Goal: Browse casually: Explore the website without a specific task or goal

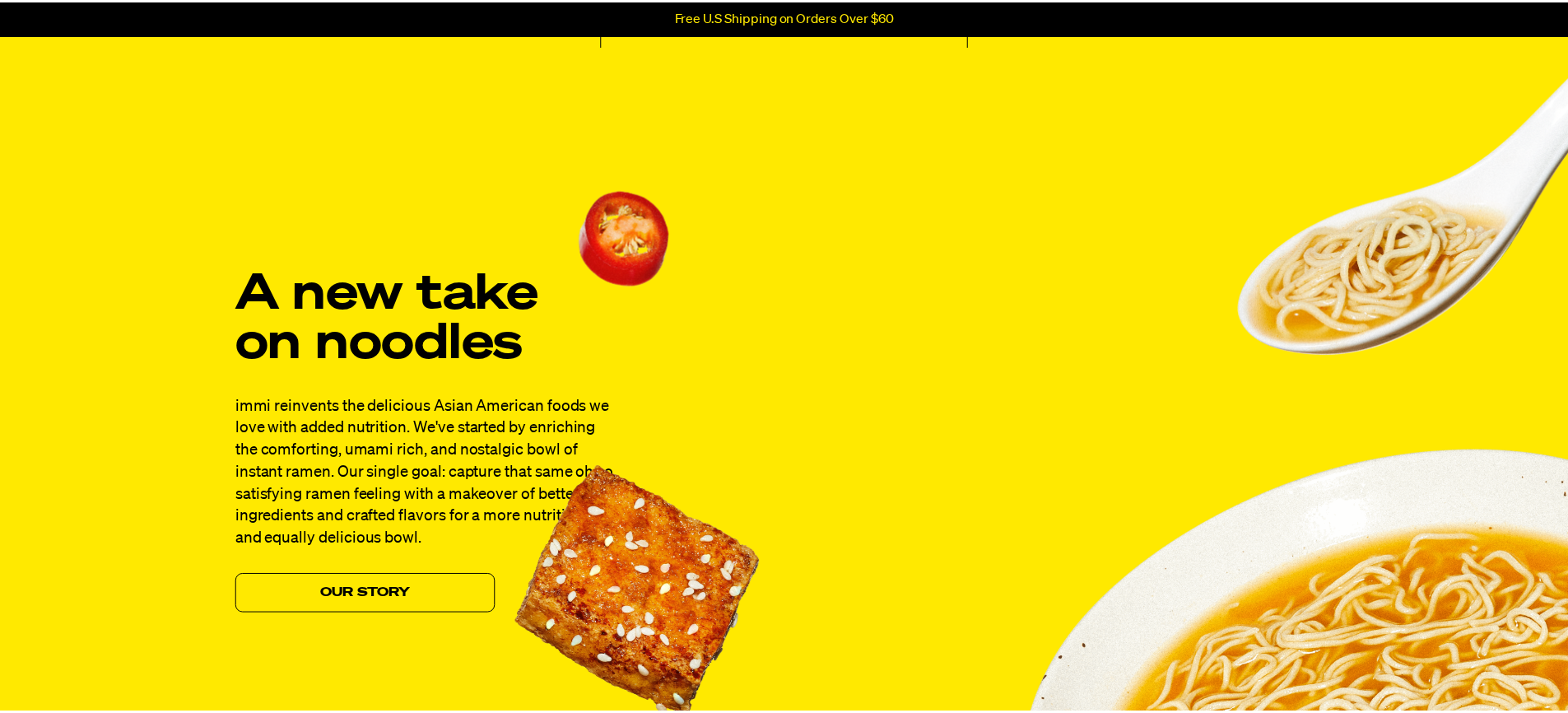
scroll to position [1234, 0]
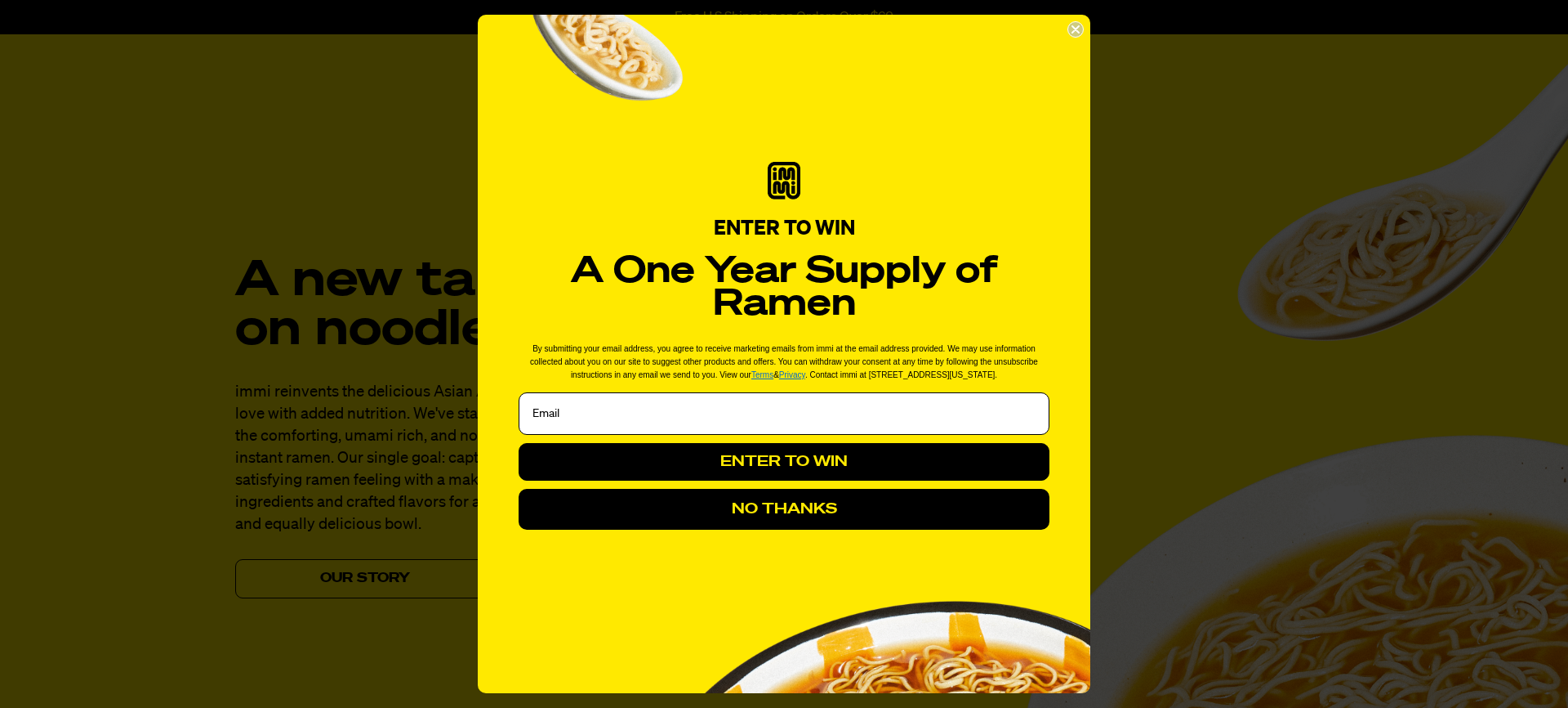
click at [1072, 28] on circle "Close dialog" at bounding box center [1076, 30] width 16 height 16
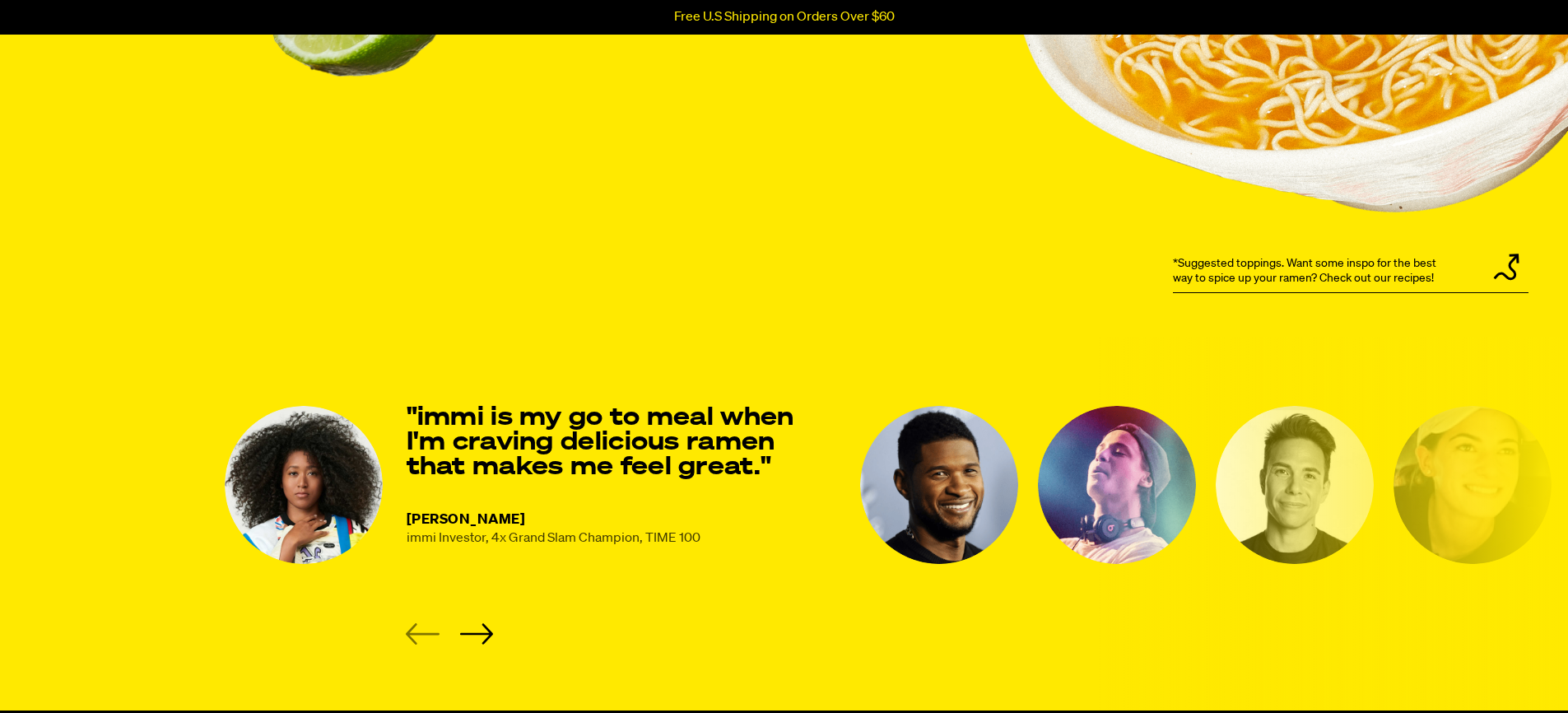
scroll to position [2015, 0]
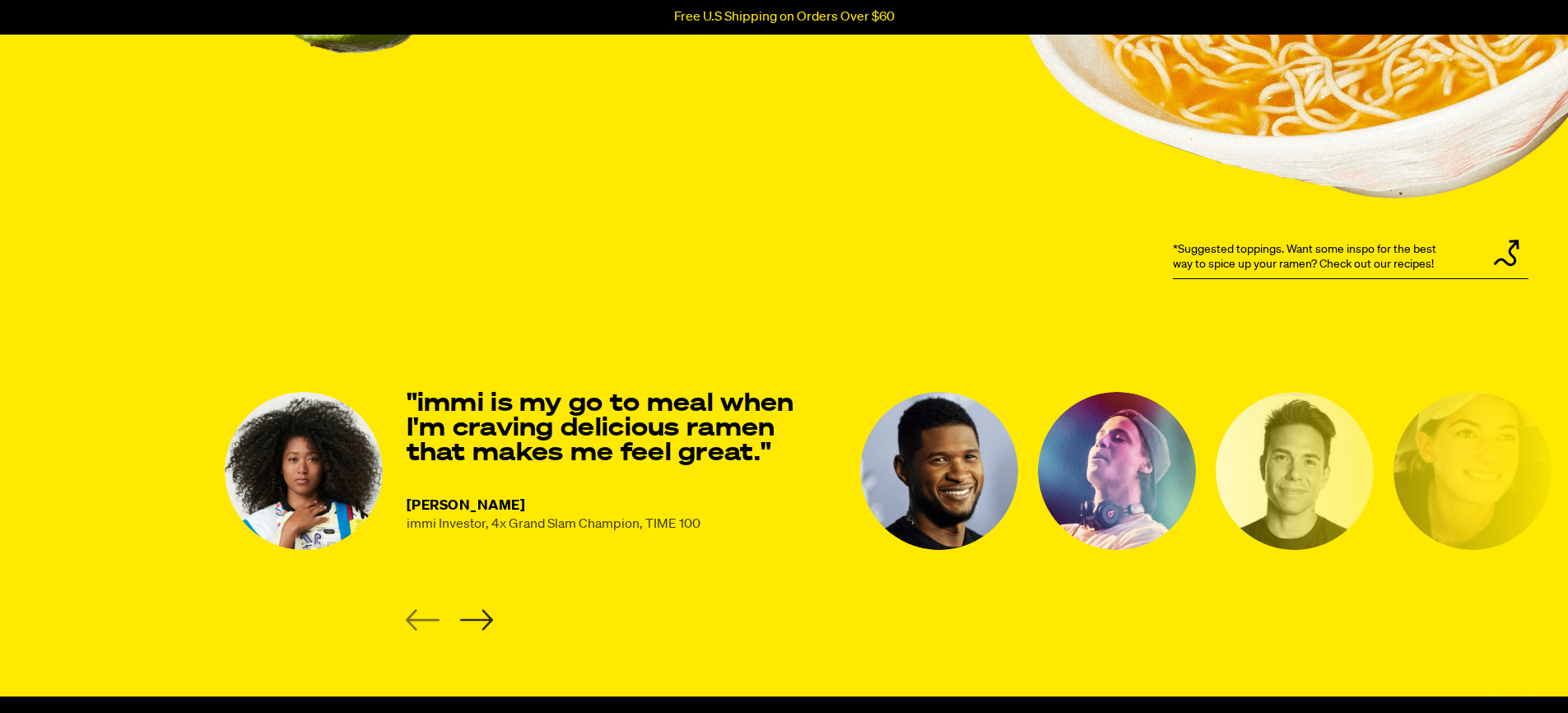
click at [486, 617] on icon "Next slide" at bounding box center [475, 620] width 33 height 20
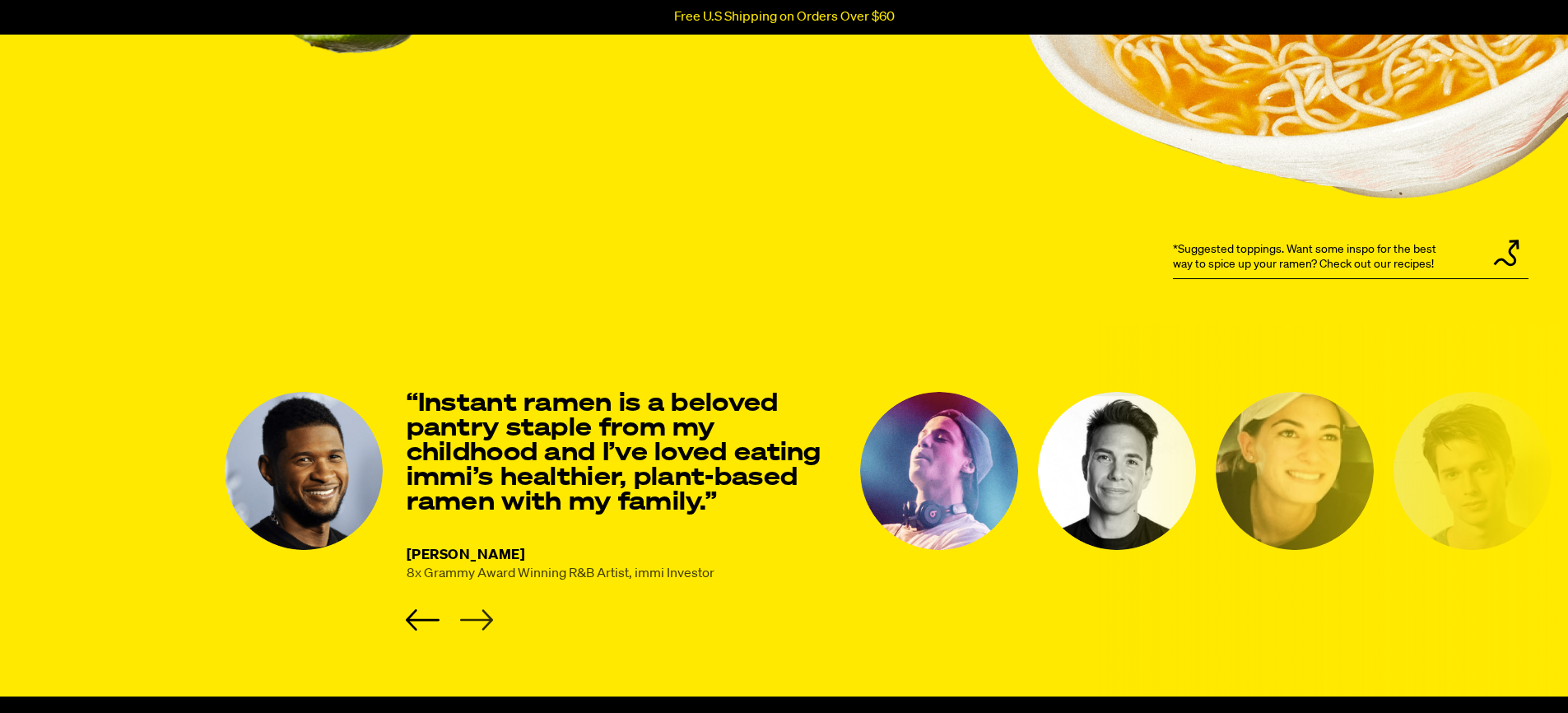
click at [486, 617] on icon "Next slide" at bounding box center [475, 620] width 33 height 20
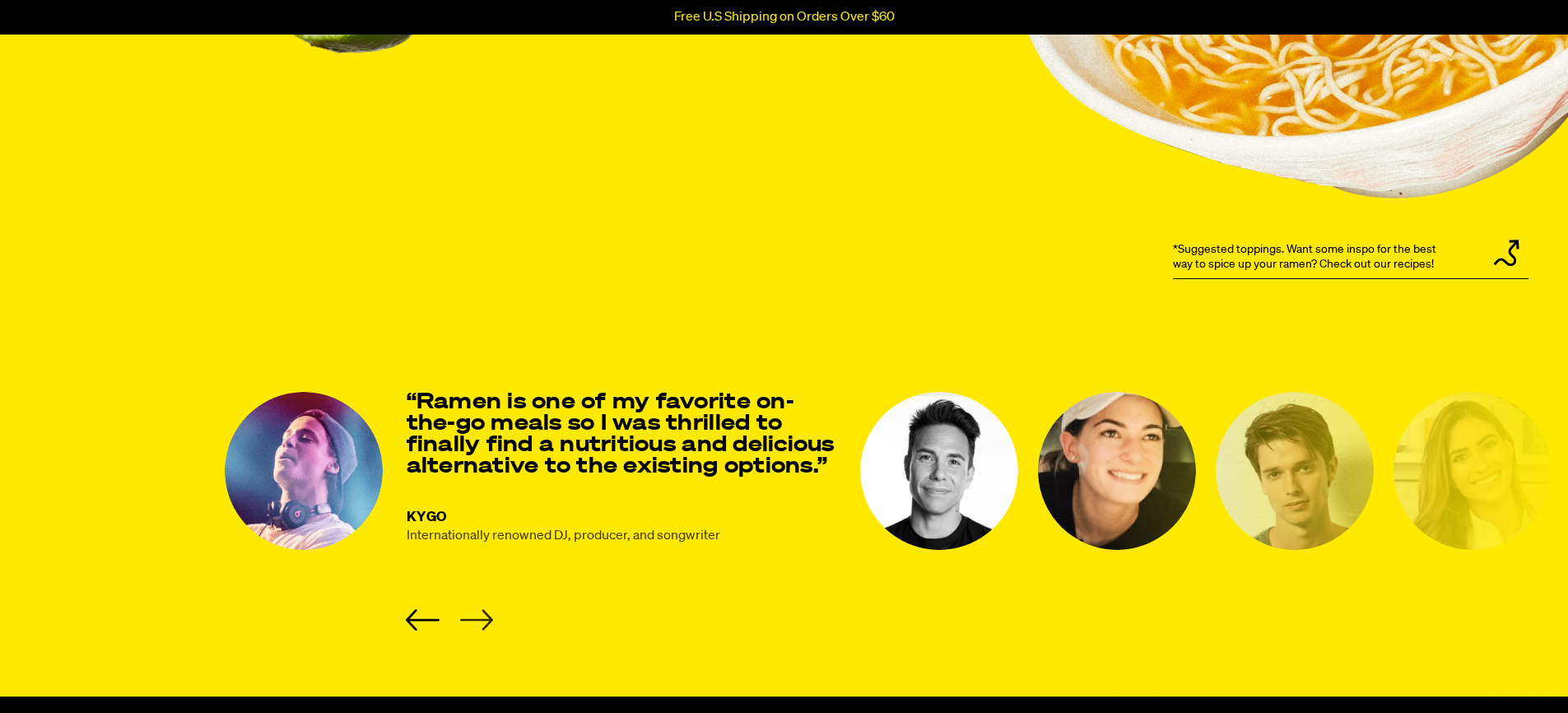
click at [487, 615] on icon "Next slide" at bounding box center [475, 620] width 33 height 20
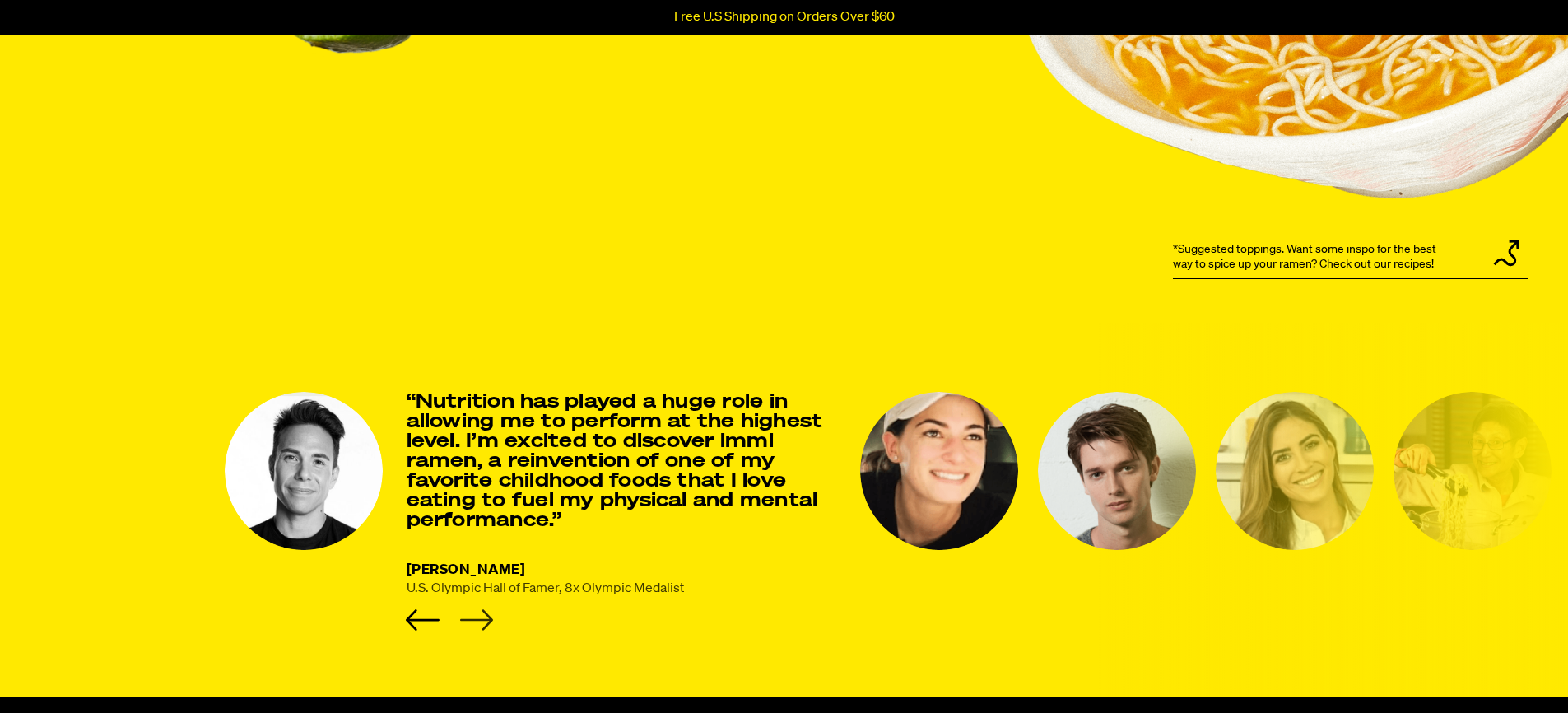
click at [487, 615] on icon "Next slide" at bounding box center [475, 620] width 33 height 20
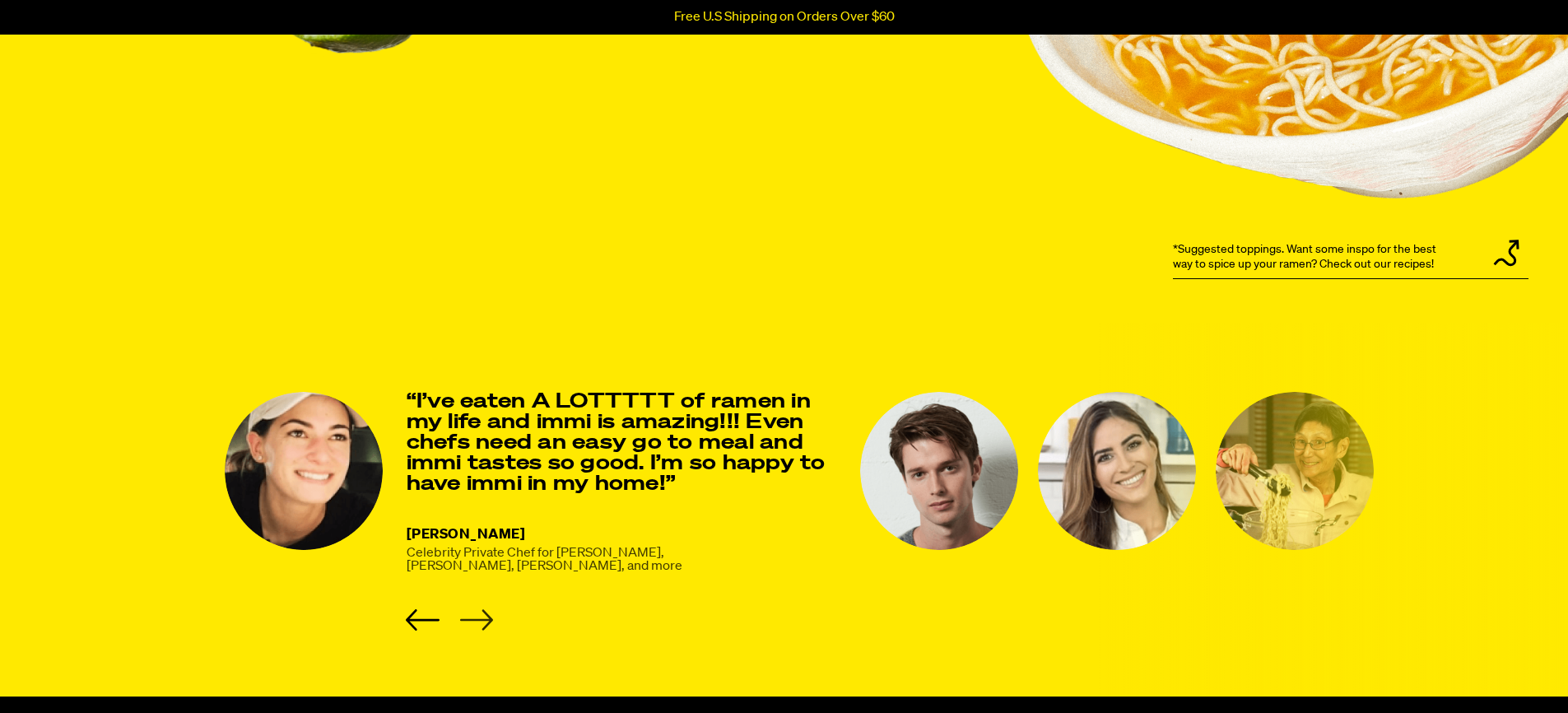
click at [483, 616] on icon "Next slide" at bounding box center [476, 620] width 34 height 21
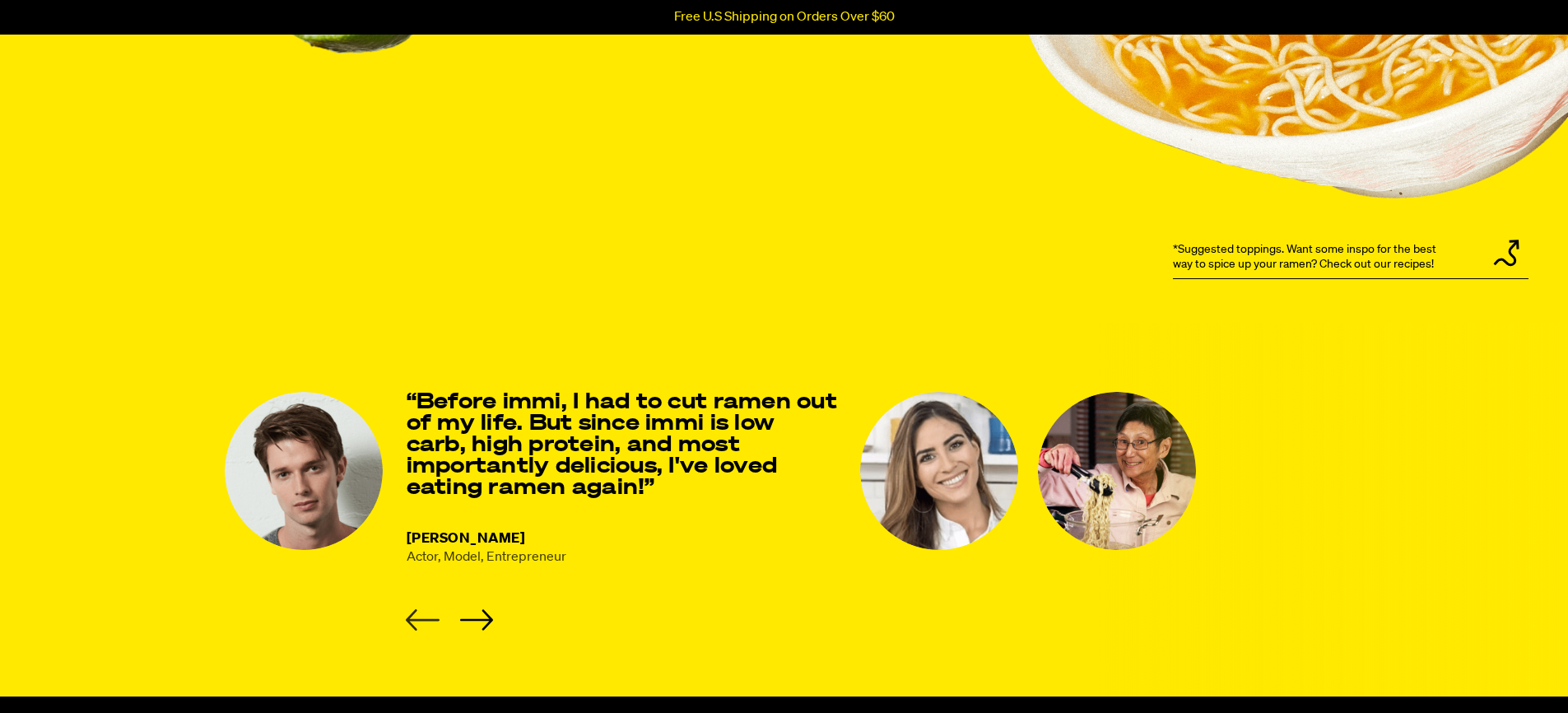
click at [413, 626] on icon "Previous slide" at bounding box center [423, 620] width 34 height 21
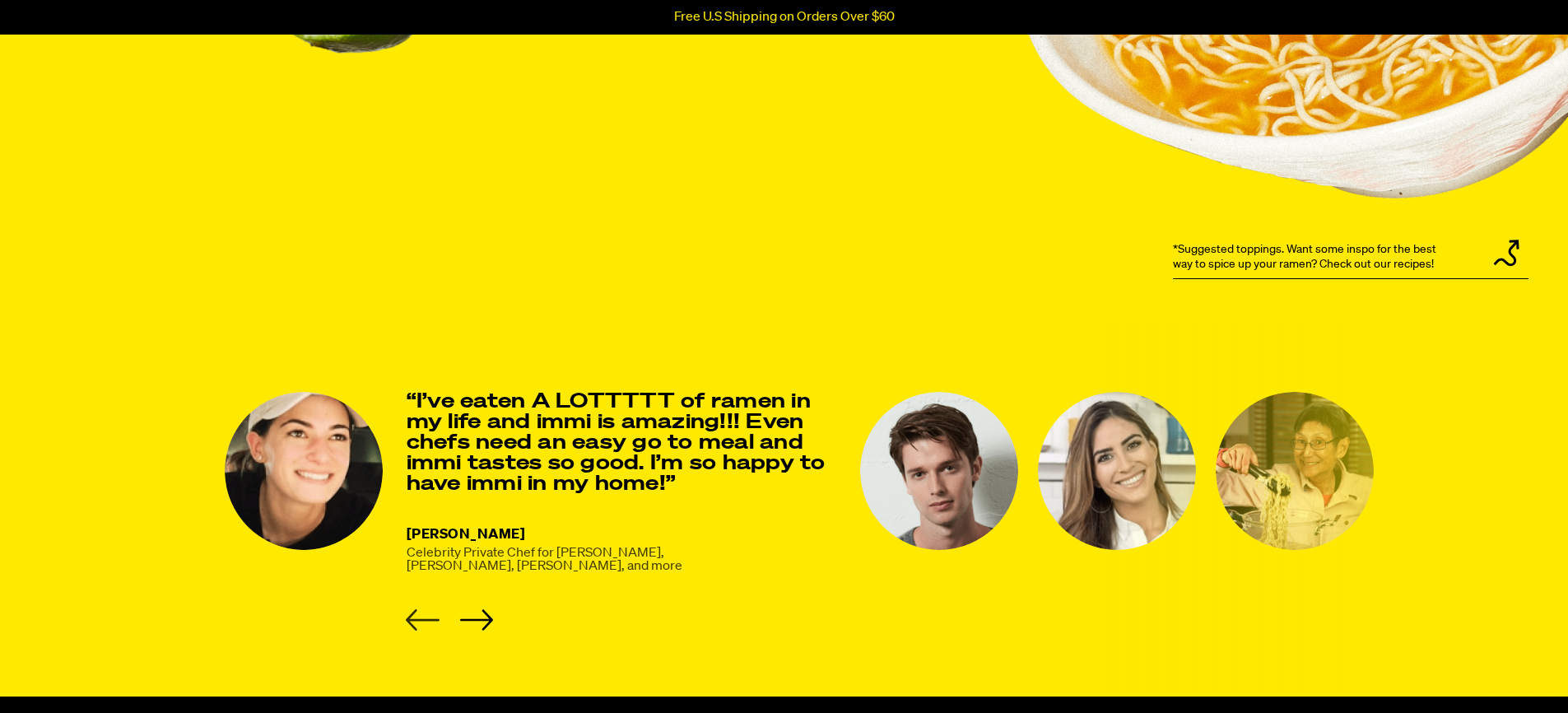
click at [413, 626] on icon "Previous slide" at bounding box center [423, 620] width 34 height 21
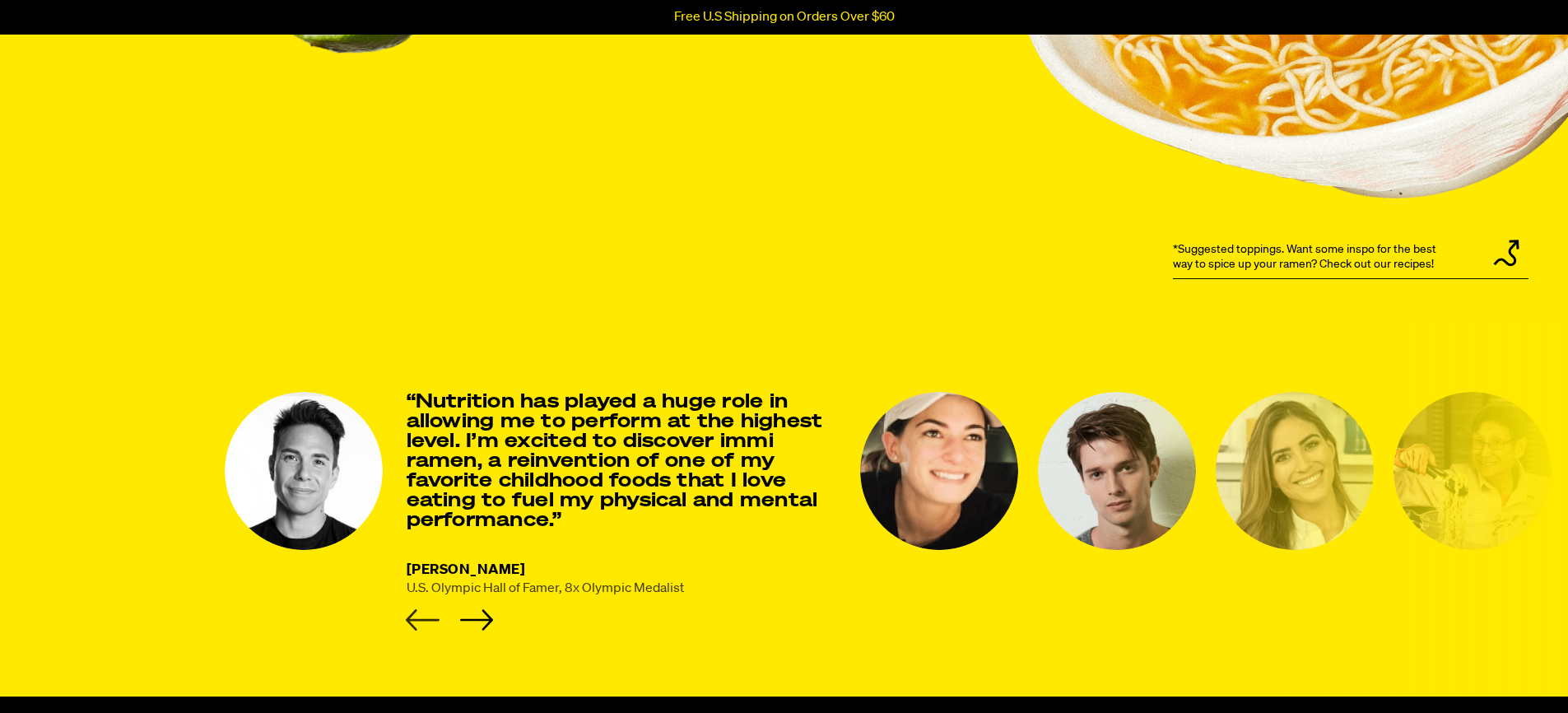
click at [413, 626] on icon "Previous slide" at bounding box center [423, 620] width 34 height 21
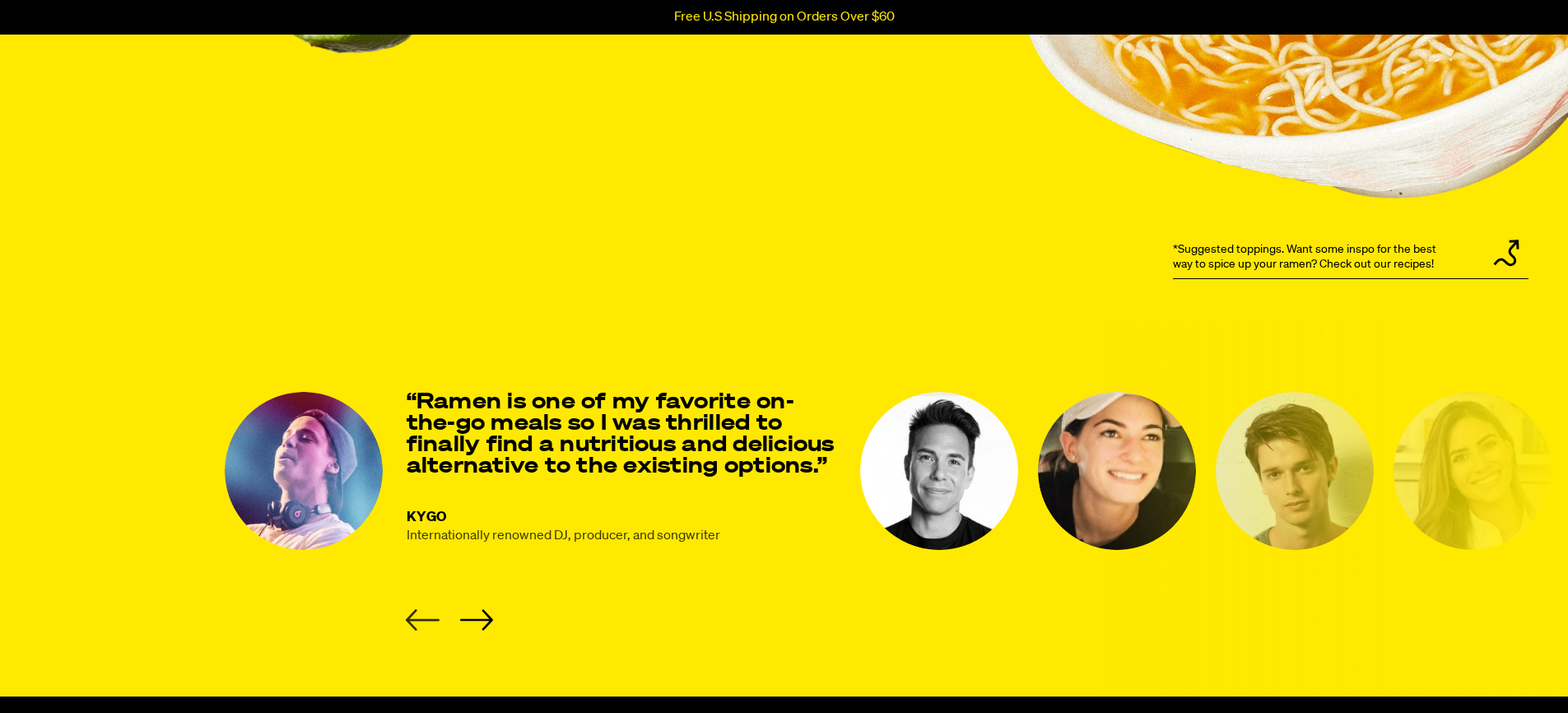
click at [413, 626] on icon "Previous slide" at bounding box center [423, 620] width 34 height 21
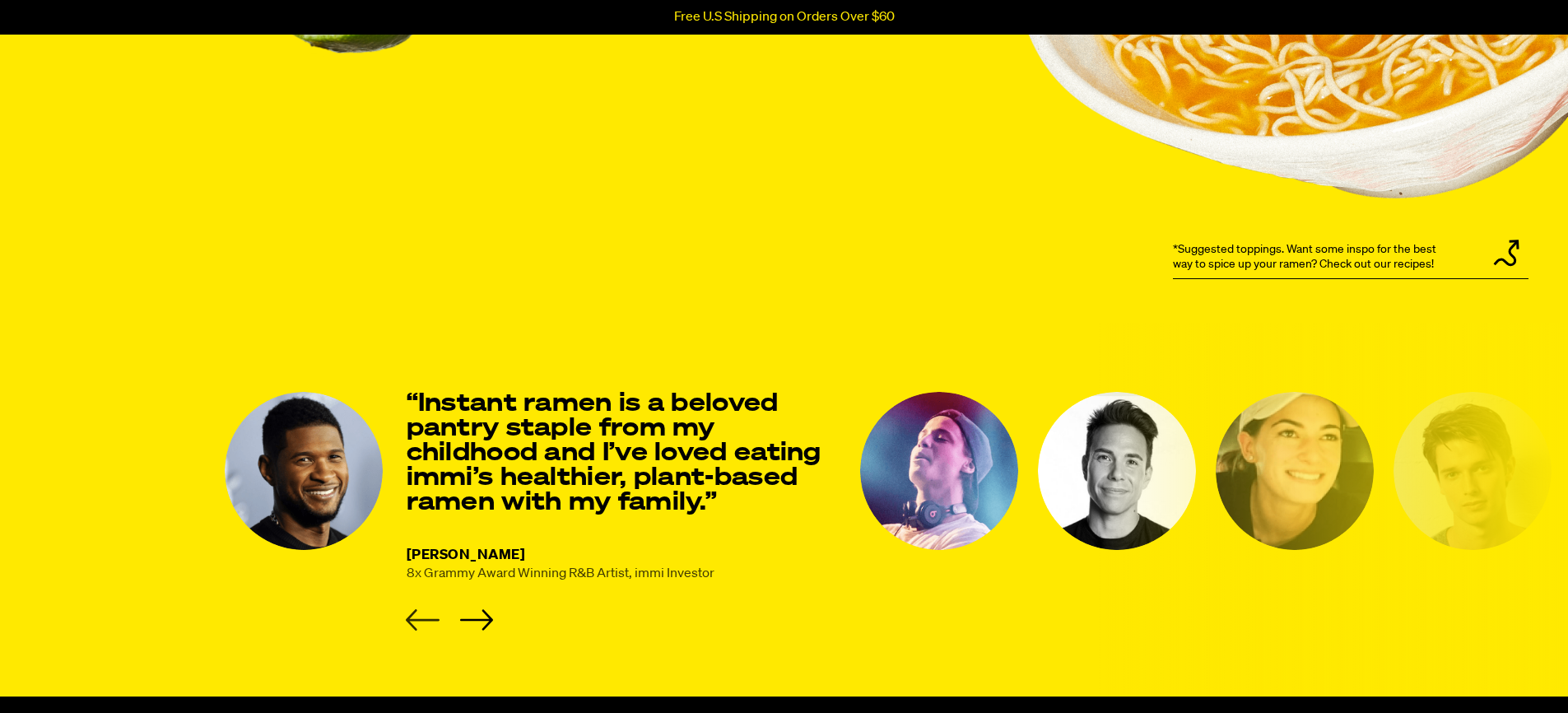
click at [413, 626] on icon "Previous slide" at bounding box center [423, 620] width 34 height 21
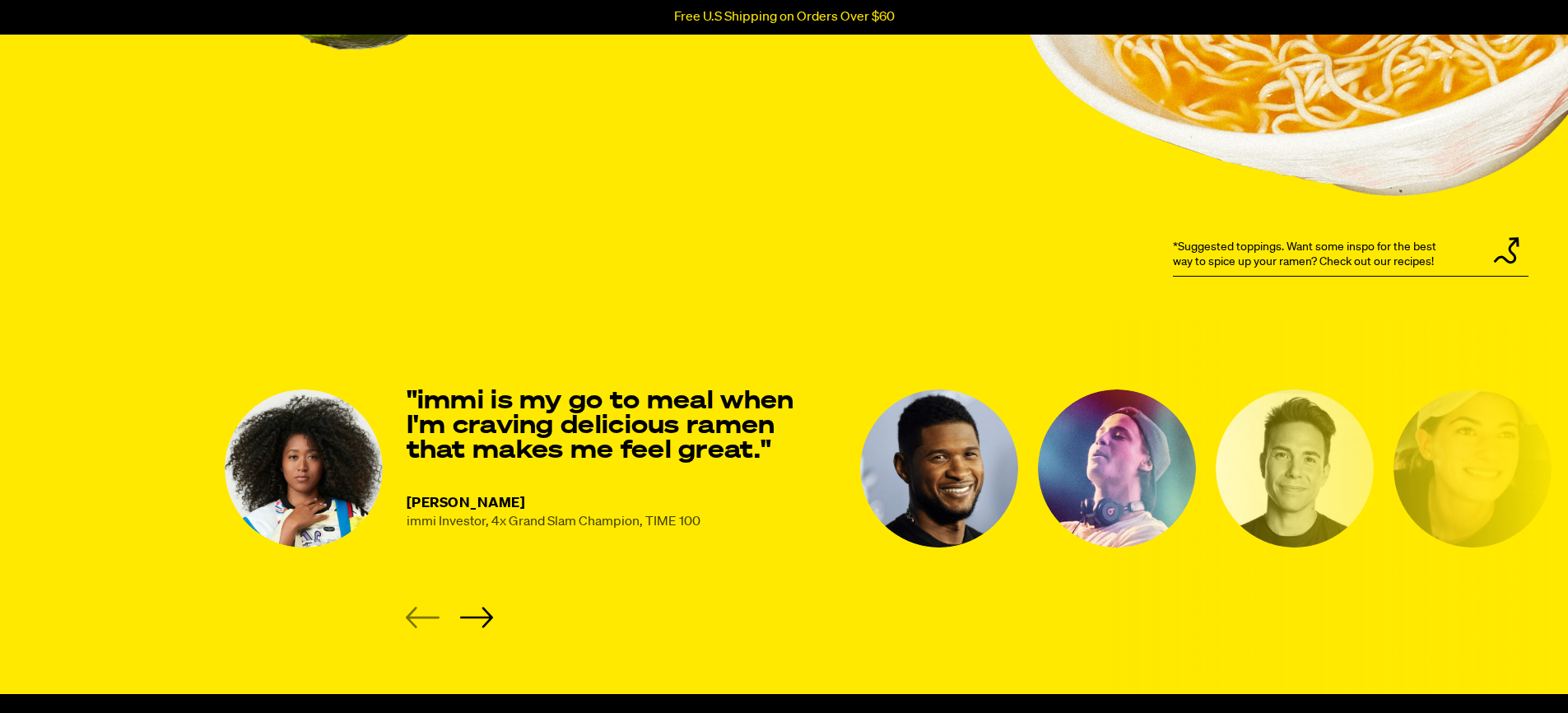
scroll to position [2021, 0]
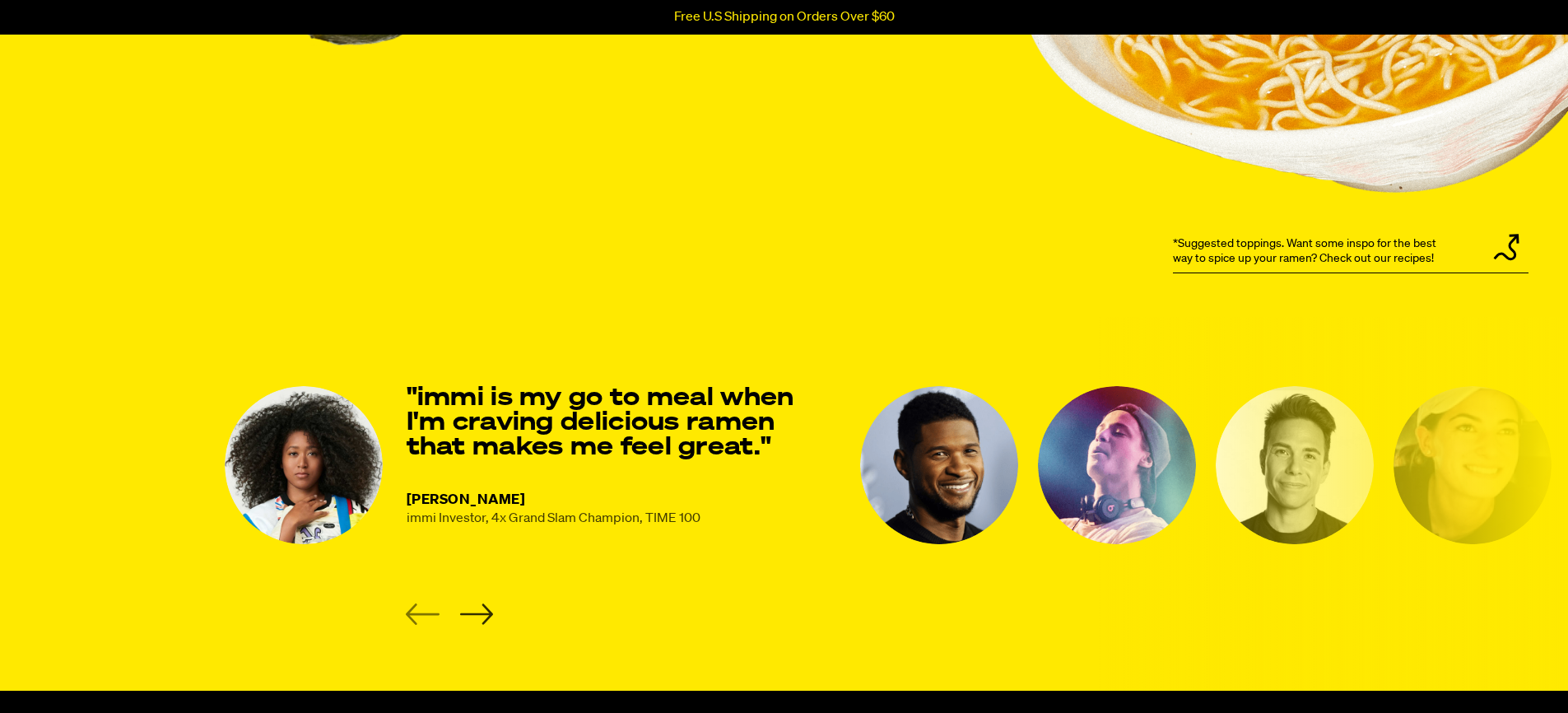
click at [476, 612] on icon "Next slide" at bounding box center [476, 614] width 34 height 21
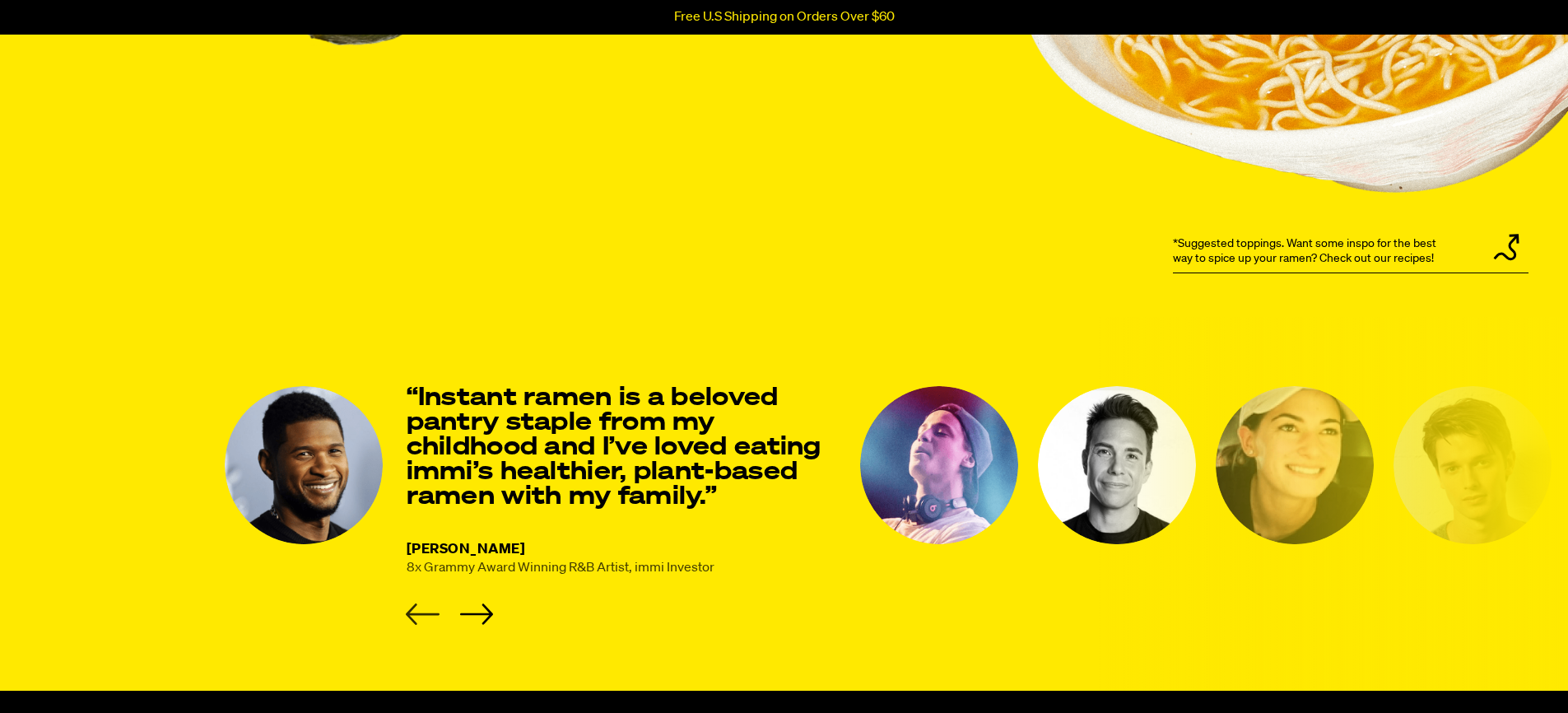
click at [408, 620] on icon "Previous slide" at bounding box center [423, 614] width 34 height 21
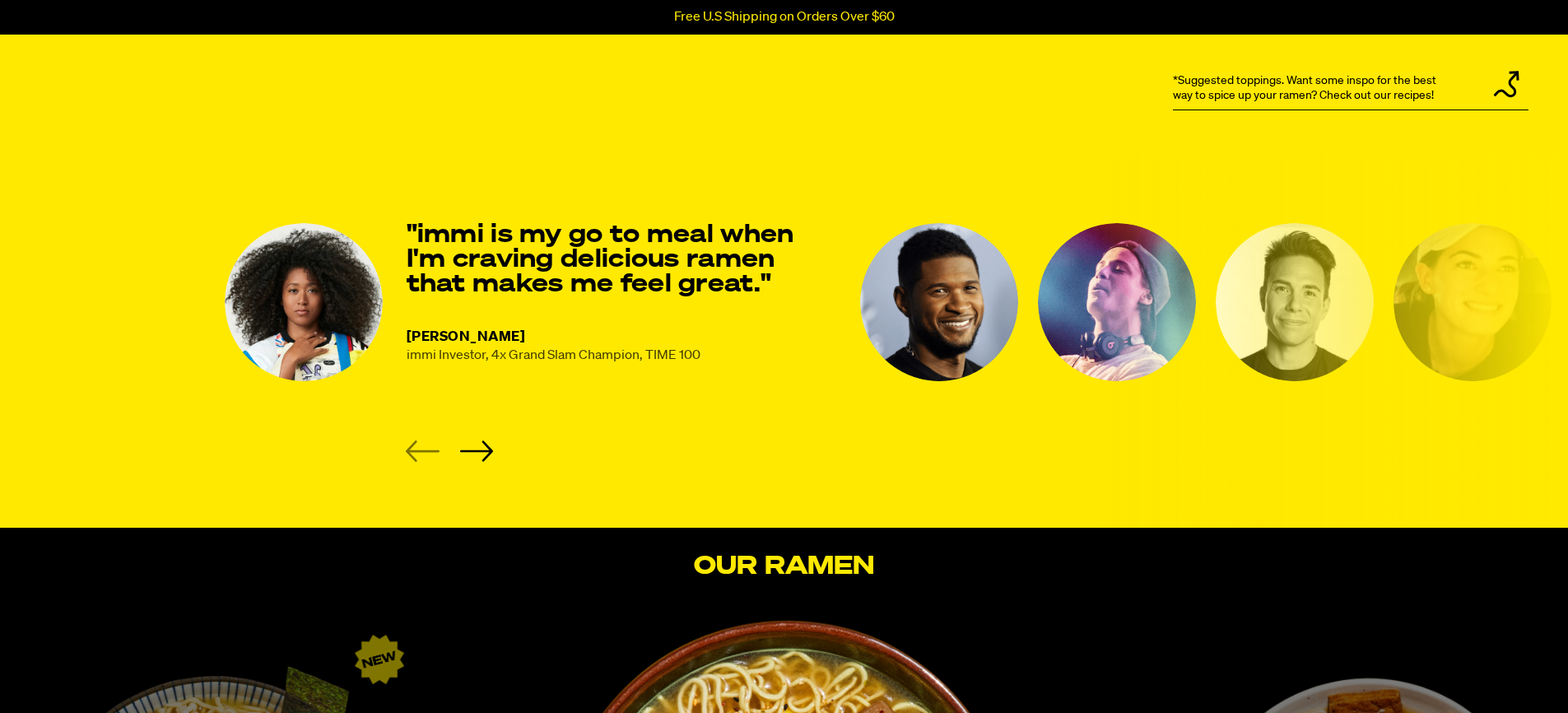
scroll to position [2185, 0]
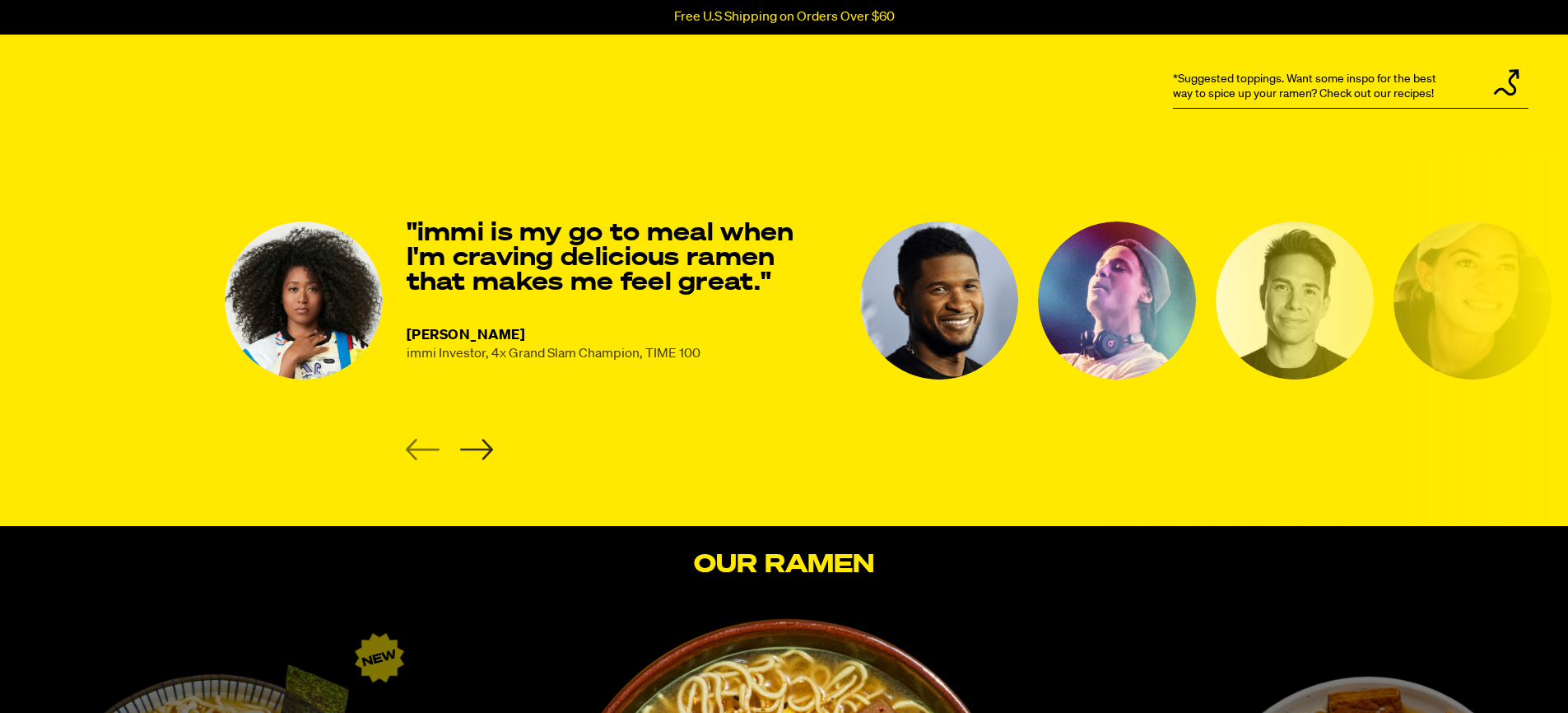
click at [477, 447] on icon "Next slide" at bounding box center [476, 450] width 34 height 21
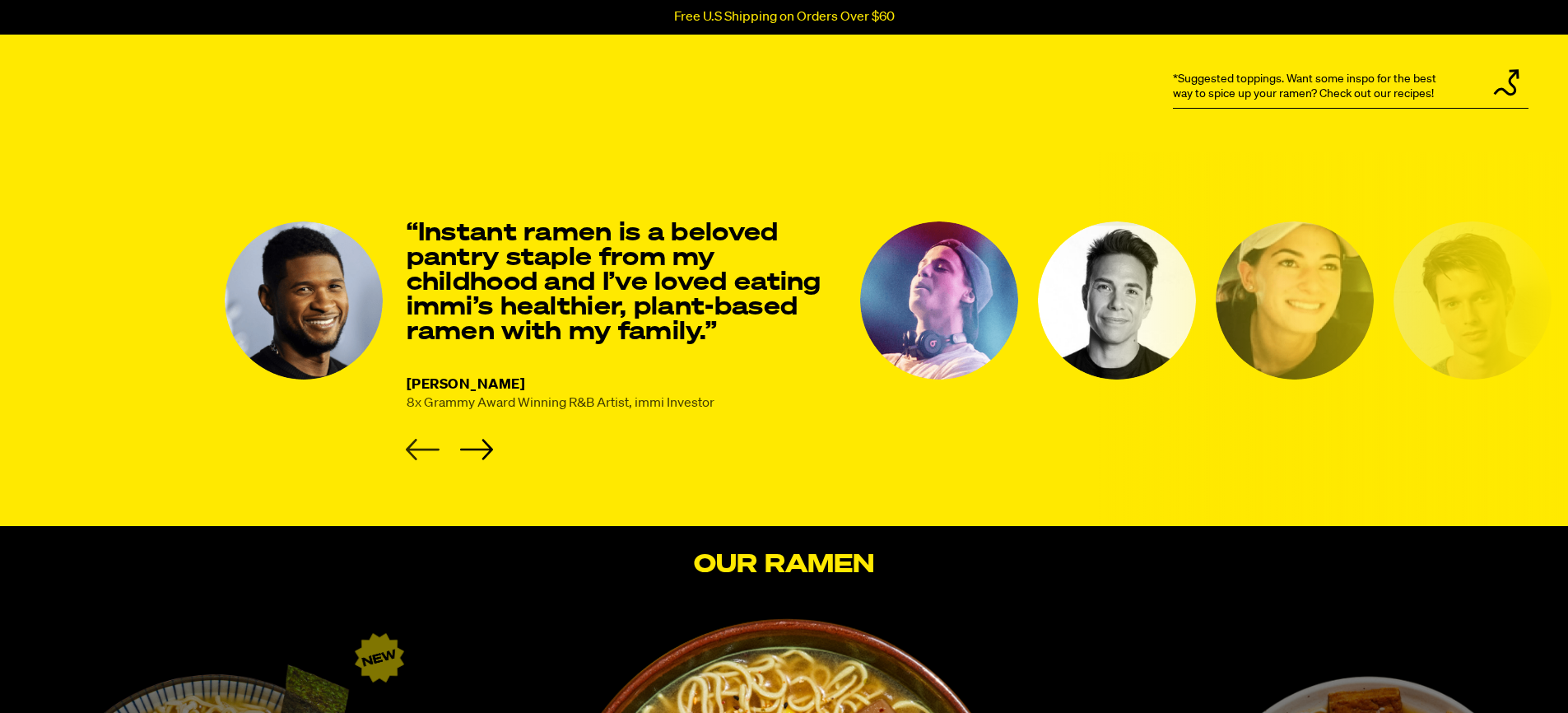
click at [429, 453] on icon "Previous slide" at bounding box center [423, 450] width 34 height 21
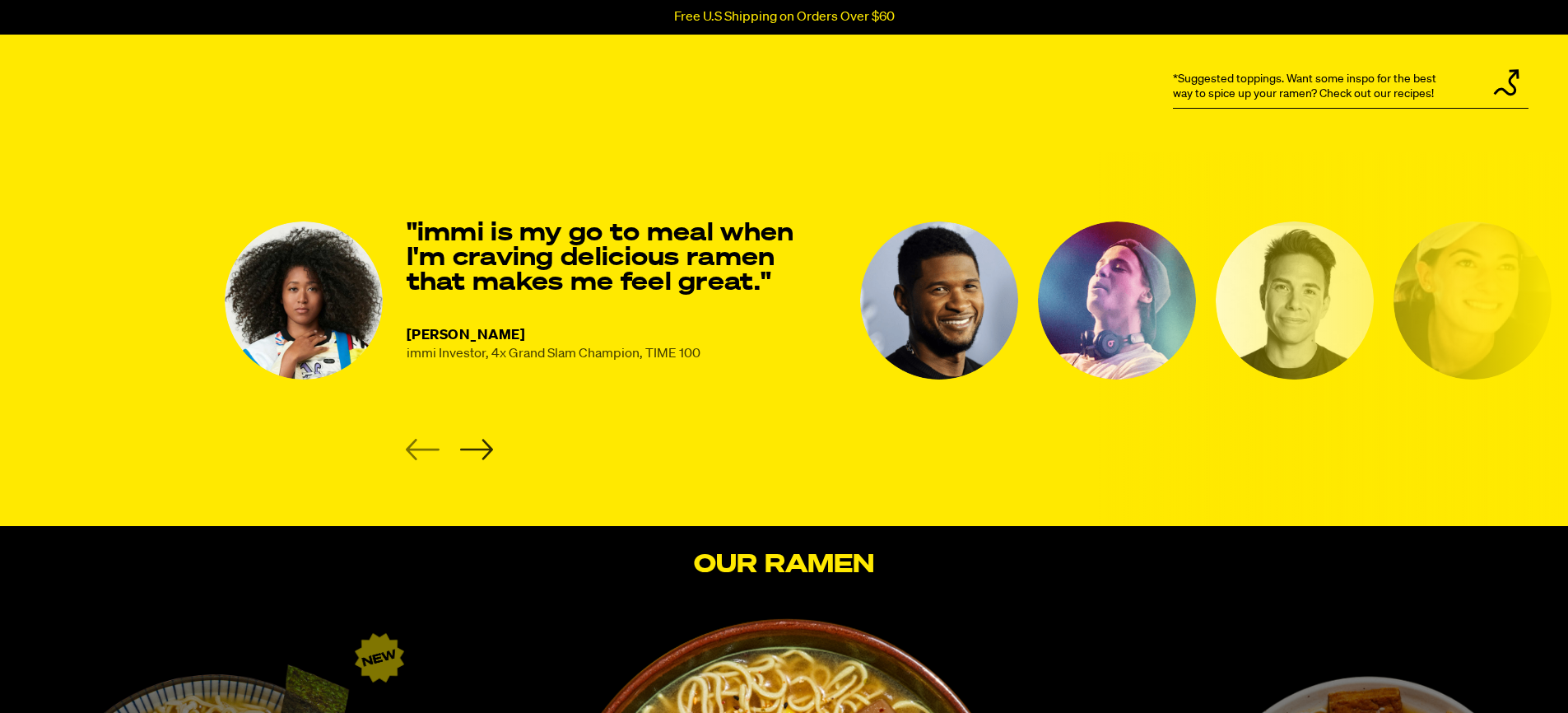
click at [486, 446] on icon "Next slide" at bounding box center [476, 450] width 34 height 21
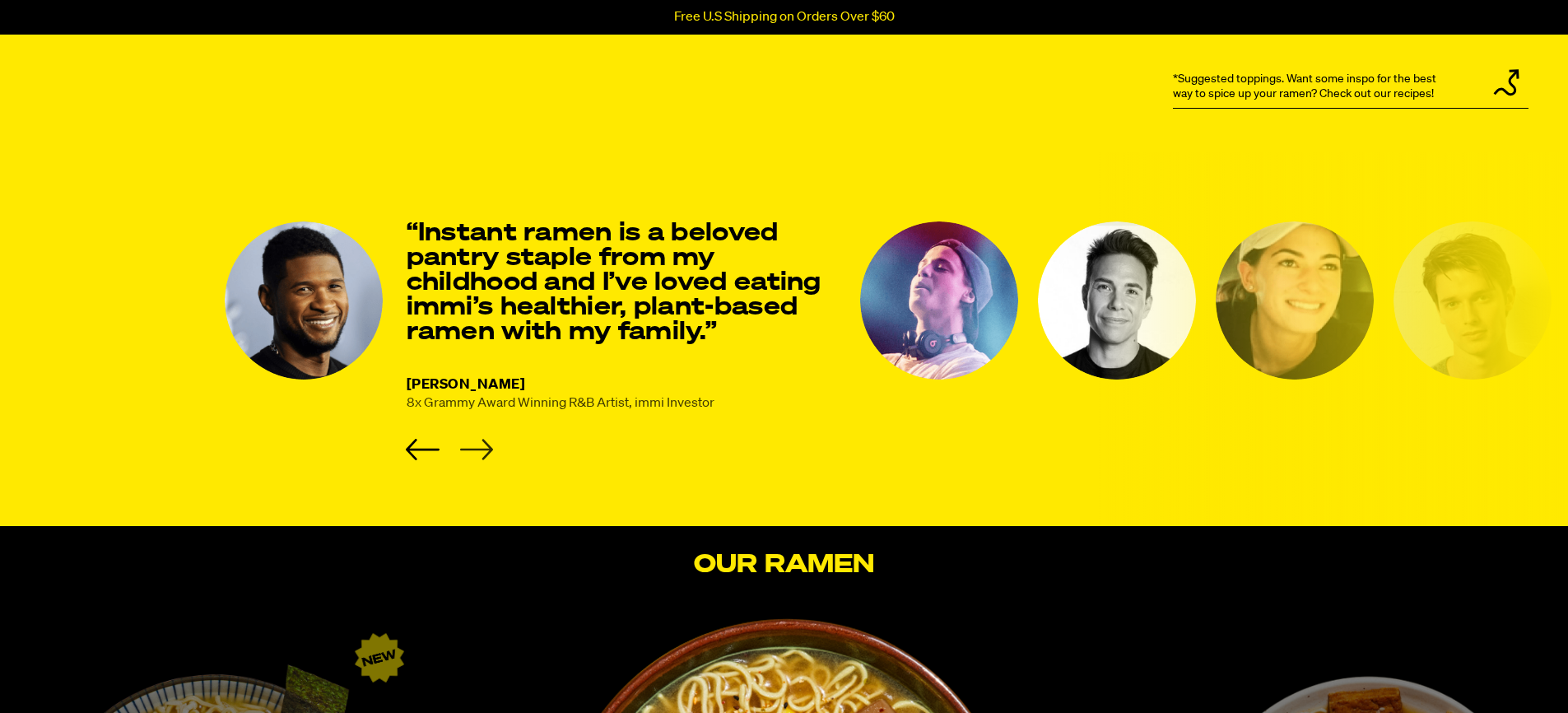
click at [486, 446] on icon "Next slide" at bounding box center [476, 450] width 34 height 21
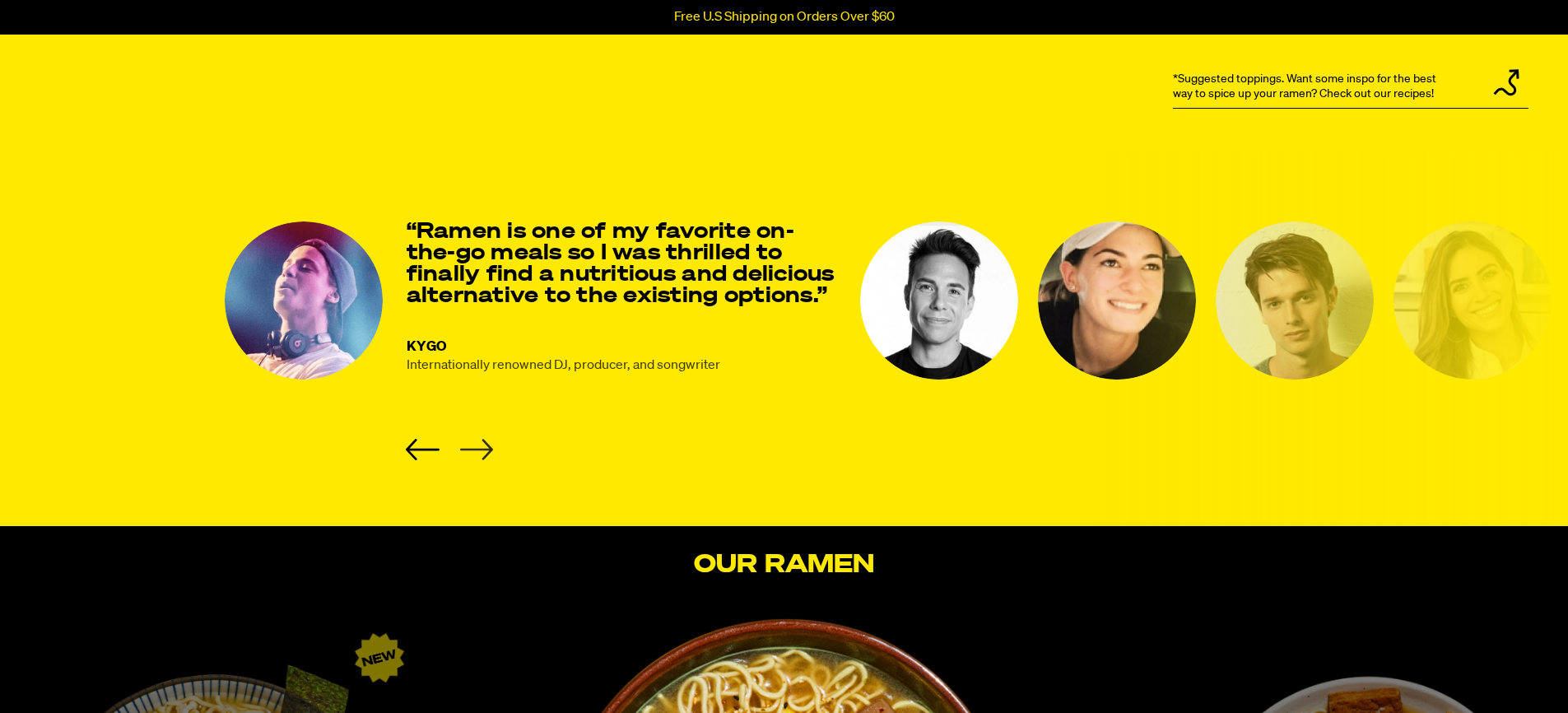
click at [486, 446] on icon "Next slide" at bounding box center [476, 450] width 34 height 21
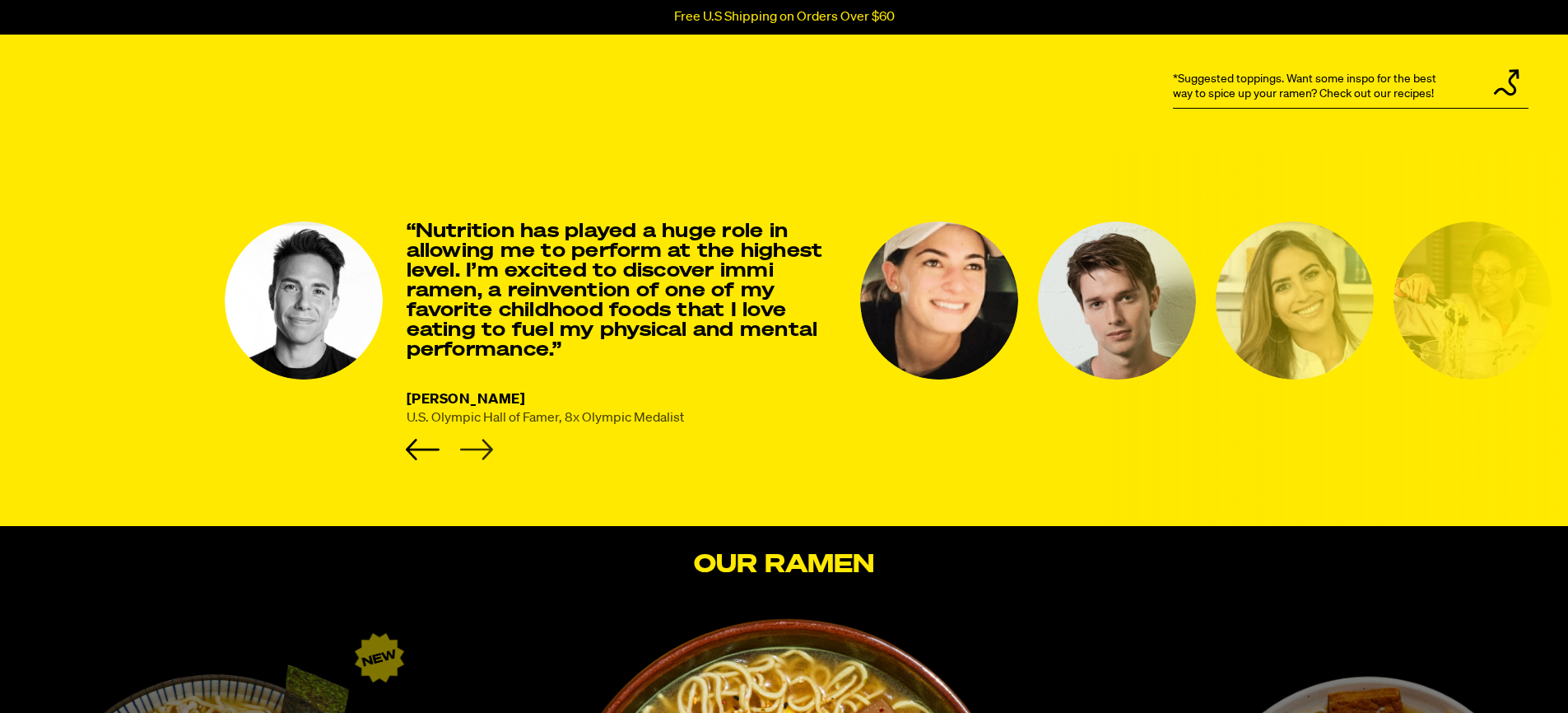
click at [485, 442] on icon "Next slide" at bounding box center [475, 450] width 33 height 20
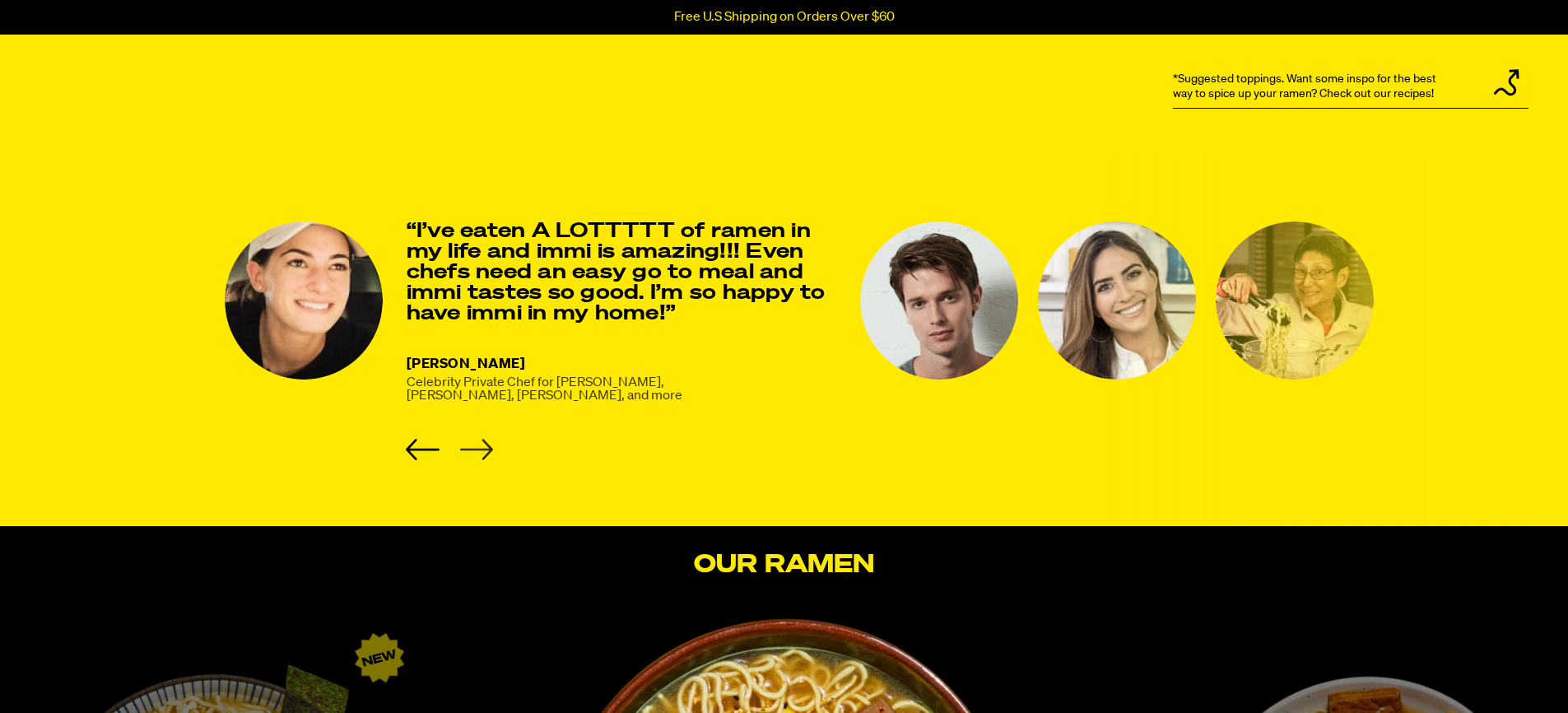
click at [485, 442] on icon "Next slide" at bounding box center [475, 450] width 33 height 20
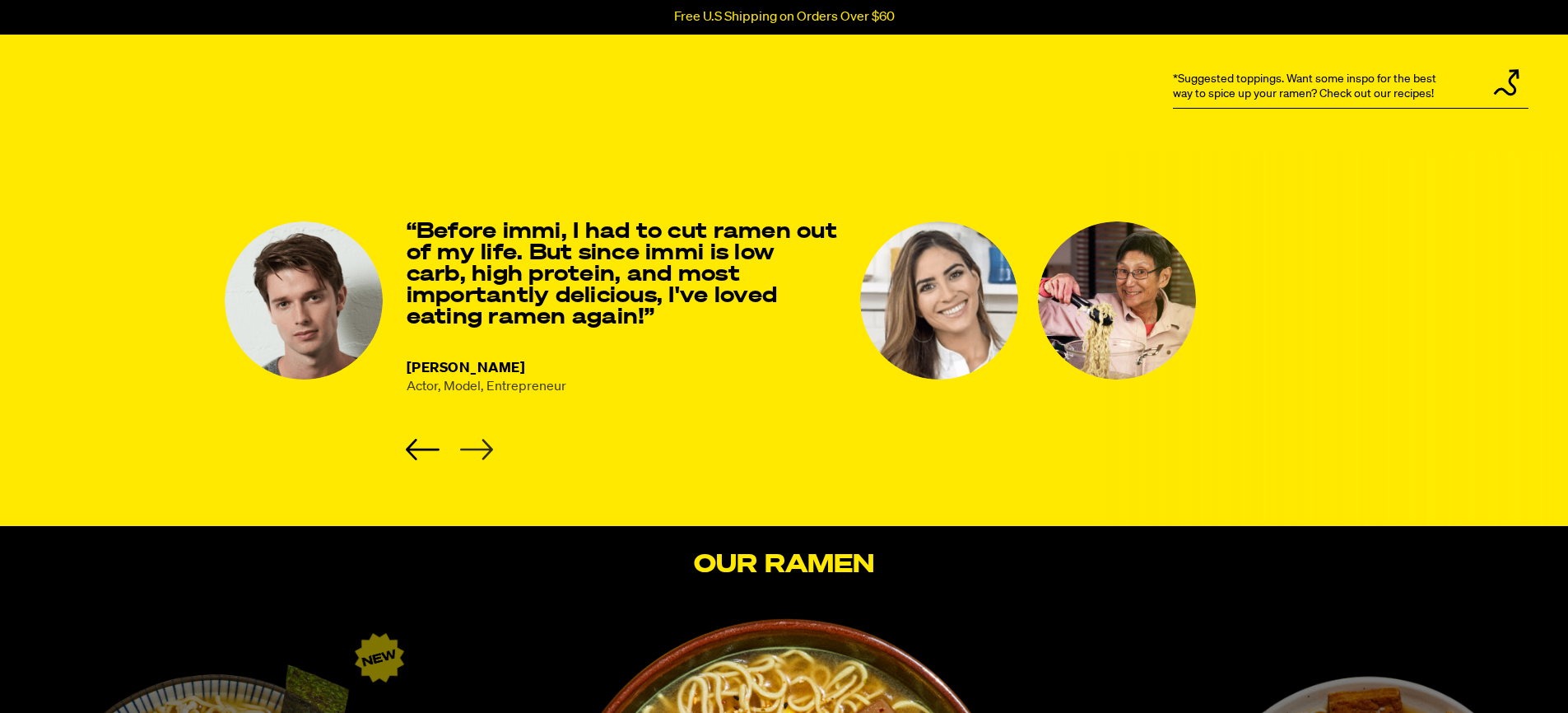
click at [485, 442] on icon "Next slide" at bounding box center [475, 450] width 33 height 20
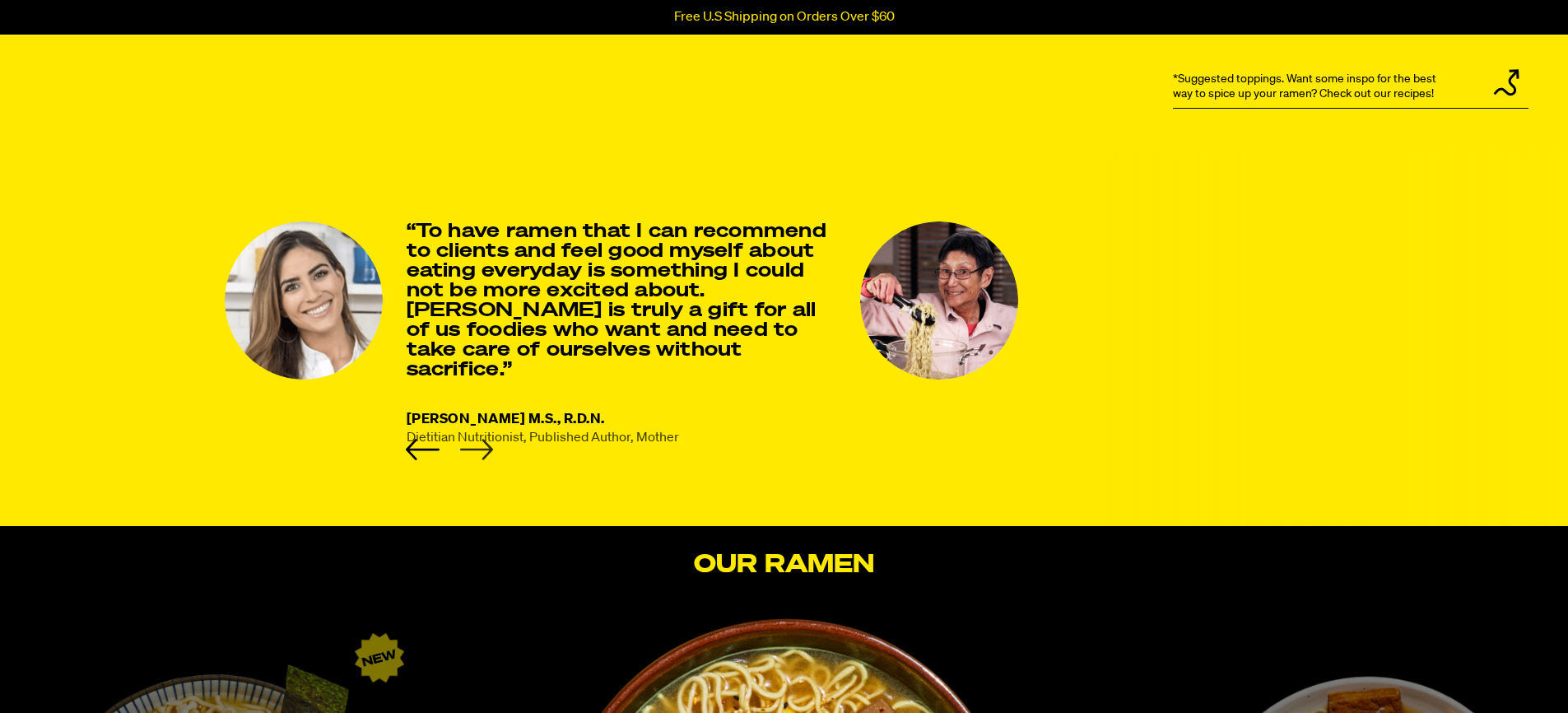
click at [485, 442] on icon "Next slide" at bounding box center [475, 450] width 33 height 20
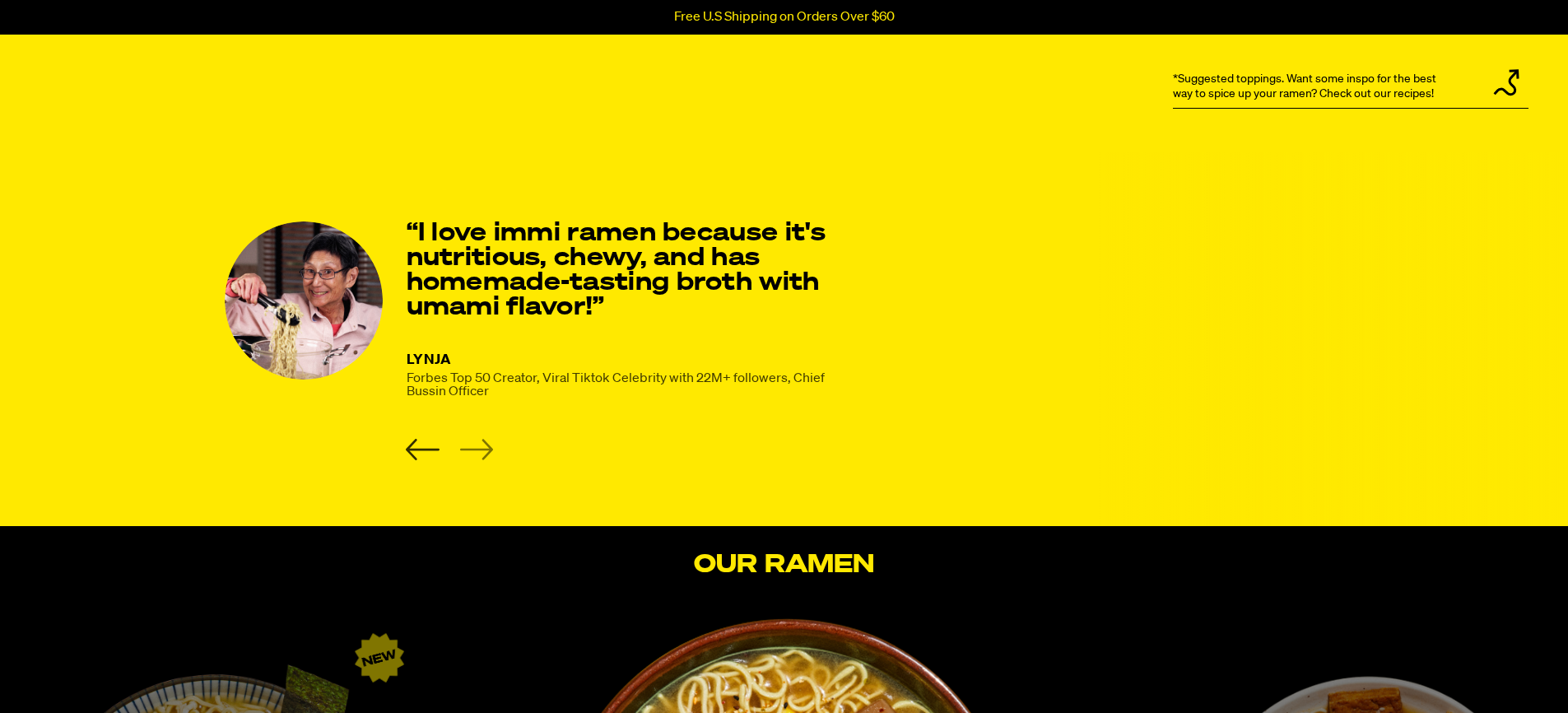
click at [418, 450] on icon "Previous slide" at bounding box center [423, 450] width 34 height 21
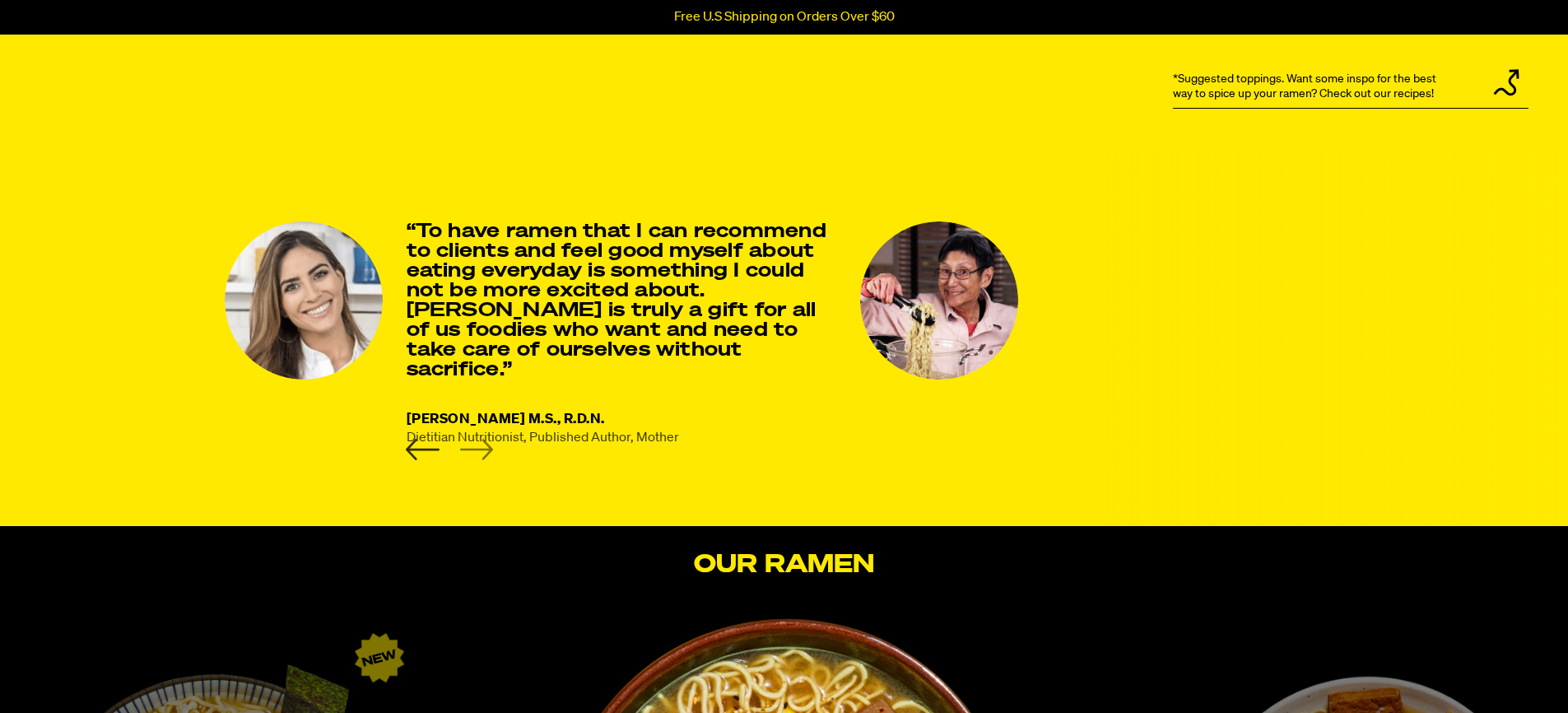
click at [418, 450] on icon "Previous slide" at bounding box center [423, 450] width 34 height 21
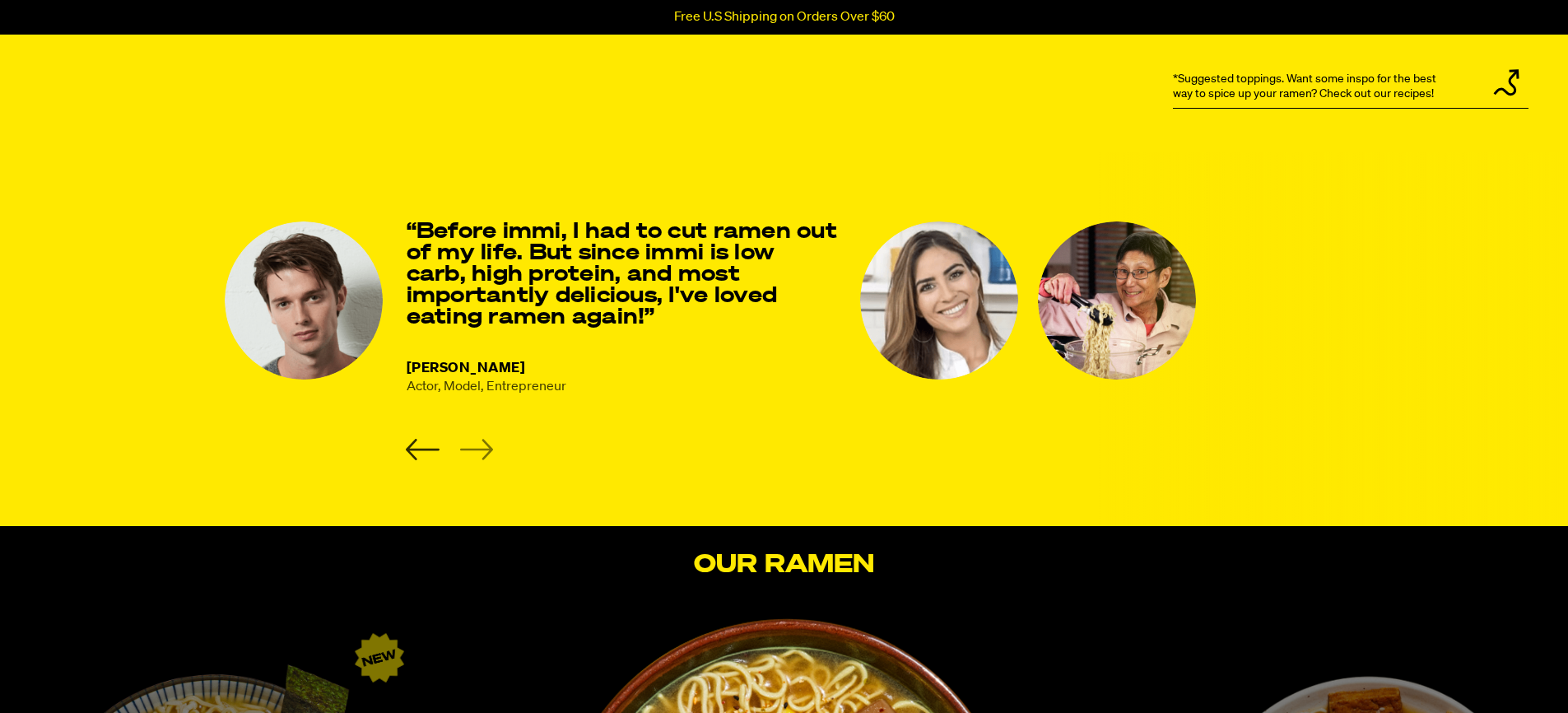
click at [418, 450] on icon "Previous slide" at bounding box center [423, 450] width 34 height 21
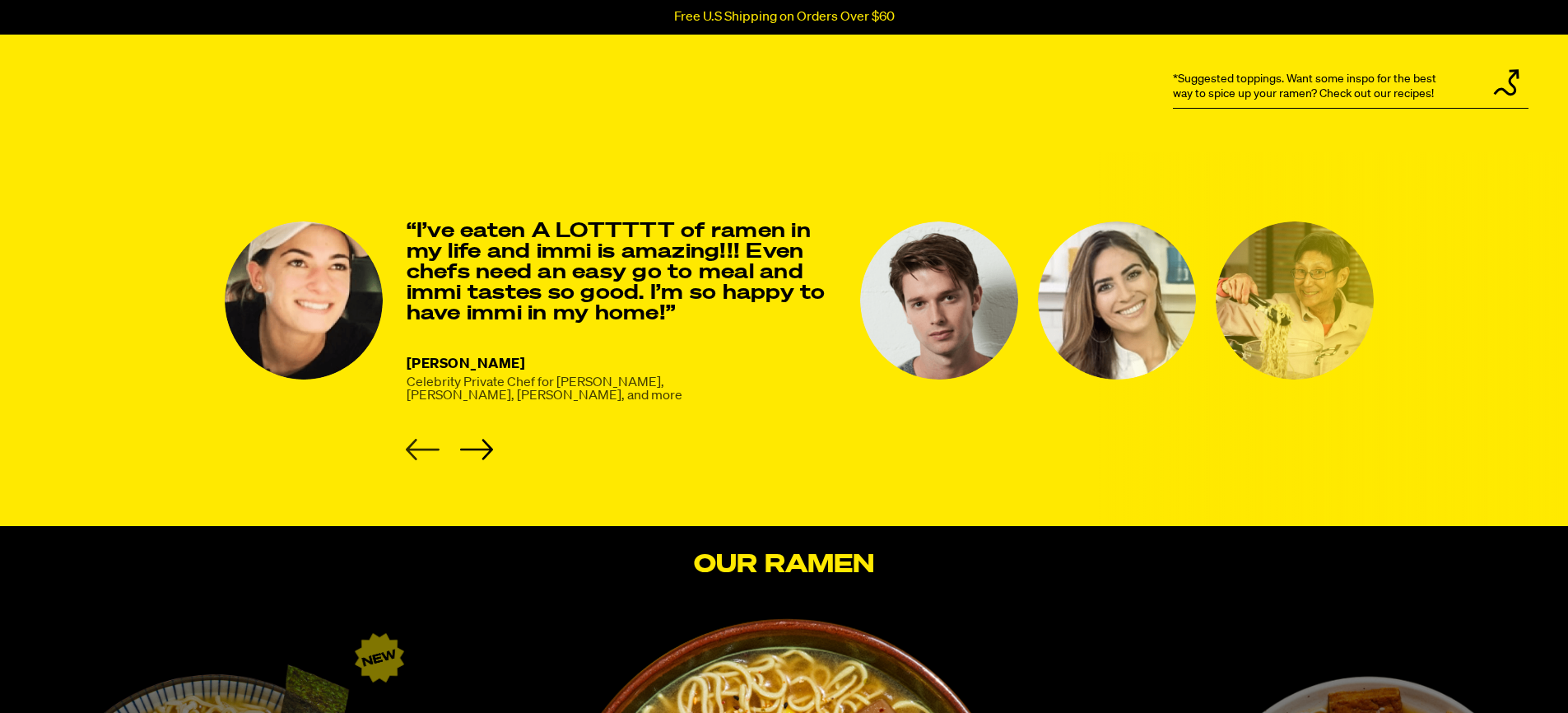
click at [418, 450] on icon "Previous slide" at bounding box center [423, 450] width 34 height 21
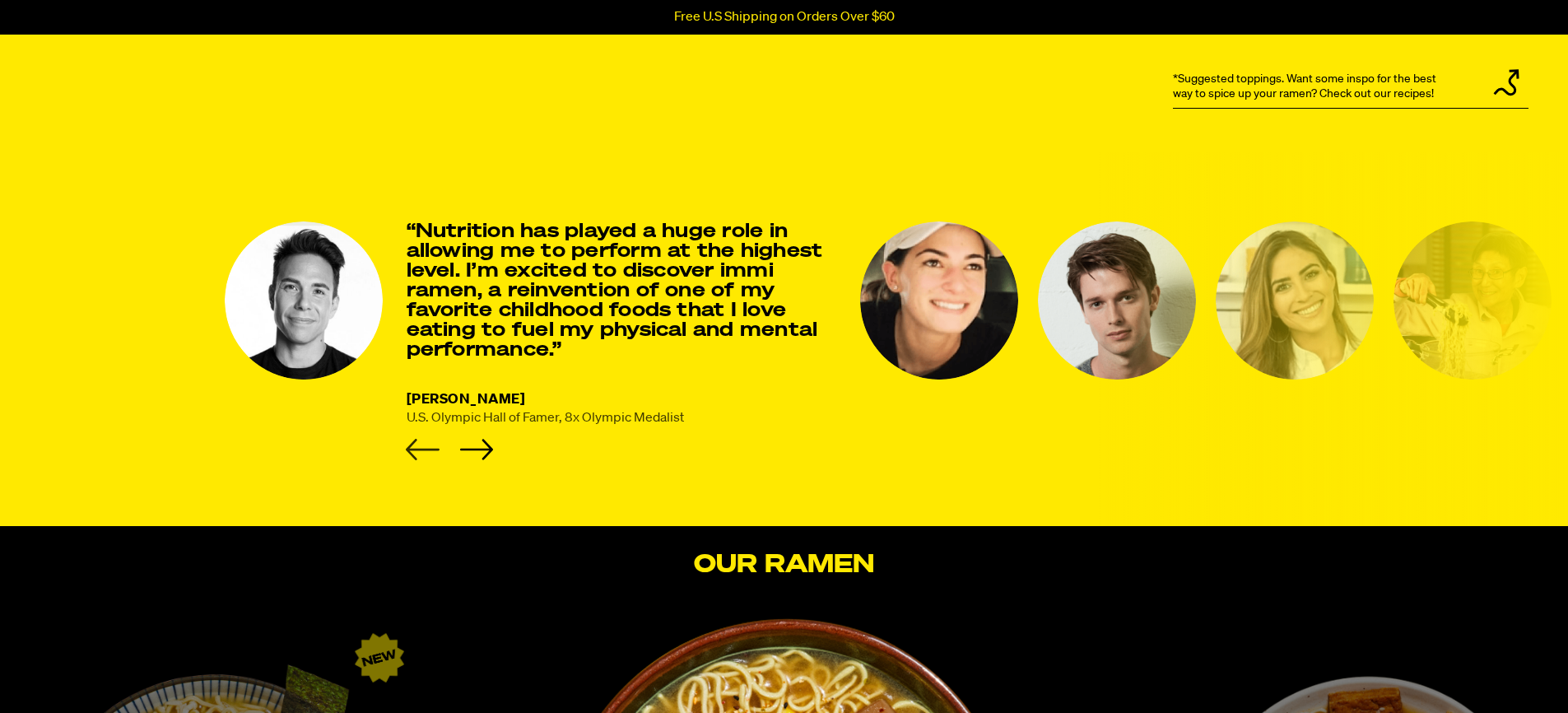
click at [418, 450] on icon "Previous slide" at bounding box center [423, 450] width 34 height 21
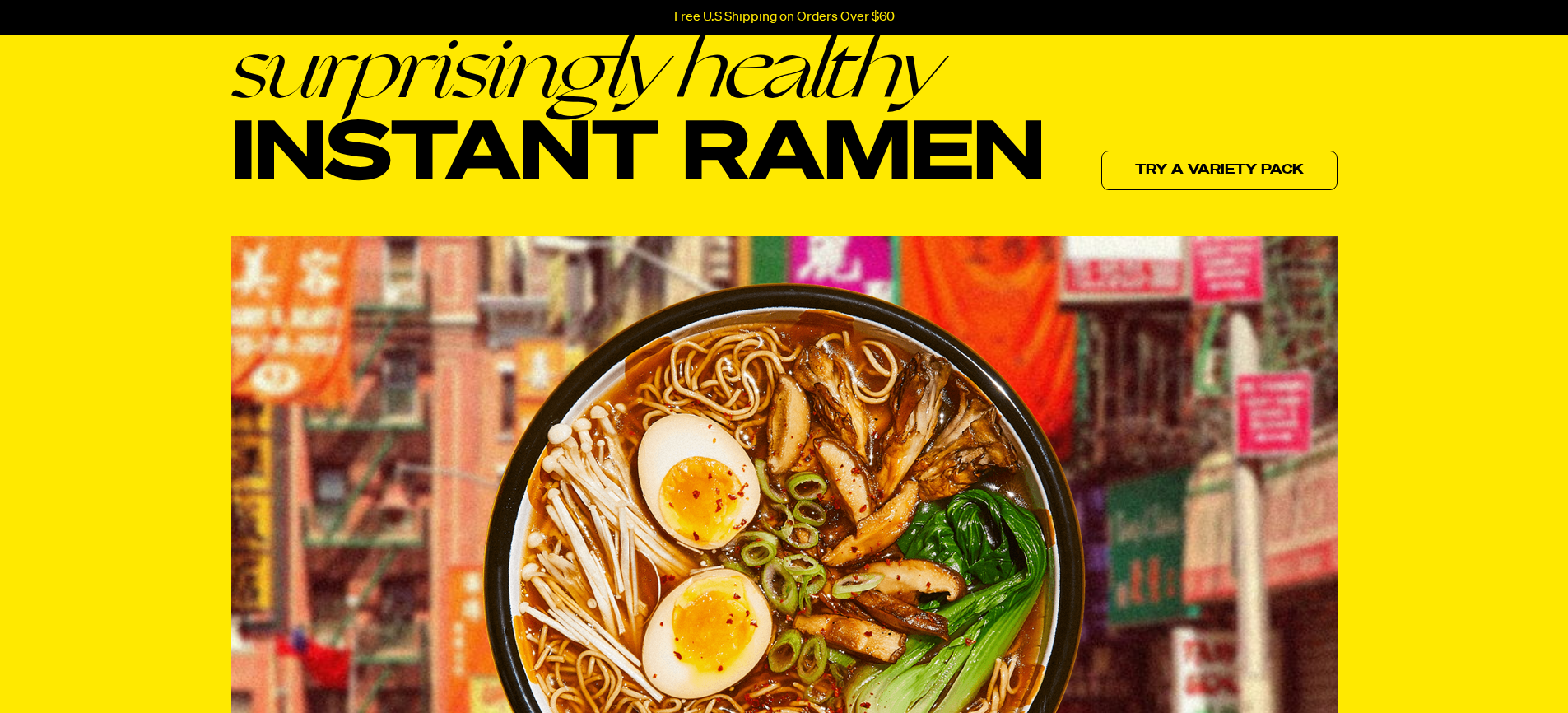
scroll to position [0, 0]
